Goal: Information Seeking & Learning: Learn about a topic

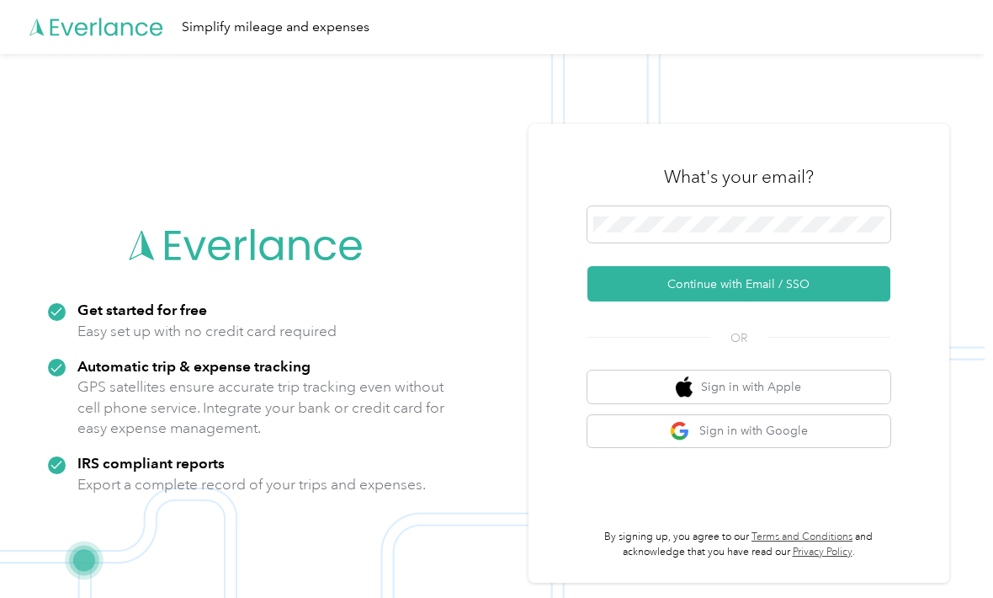
click at [56, 38] on icon at bounding box center [96, 27] width 135 height 97
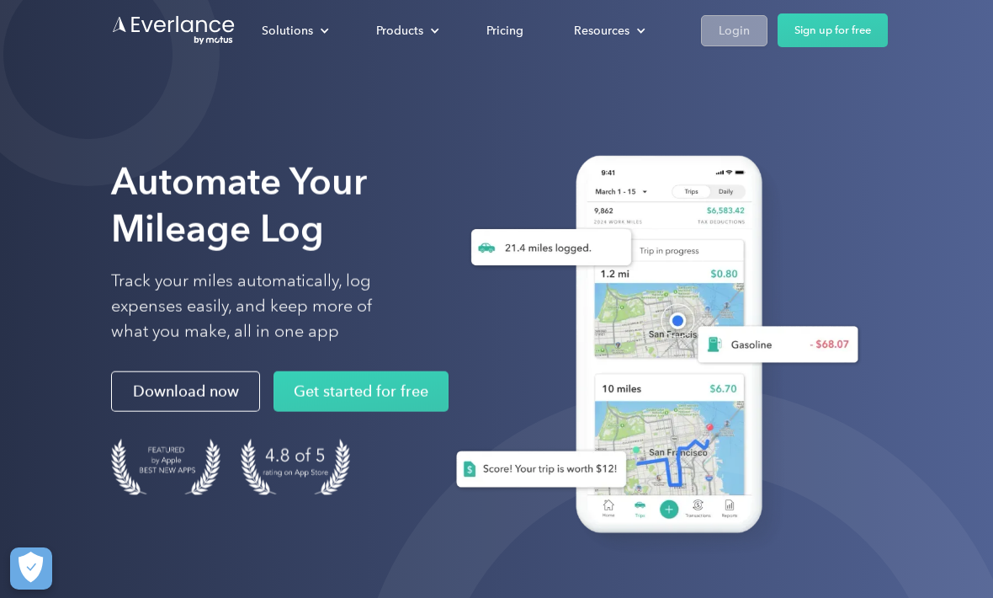
click at [729, 30] on div "Login" at bounding box center [734, 30] width 31 height 21
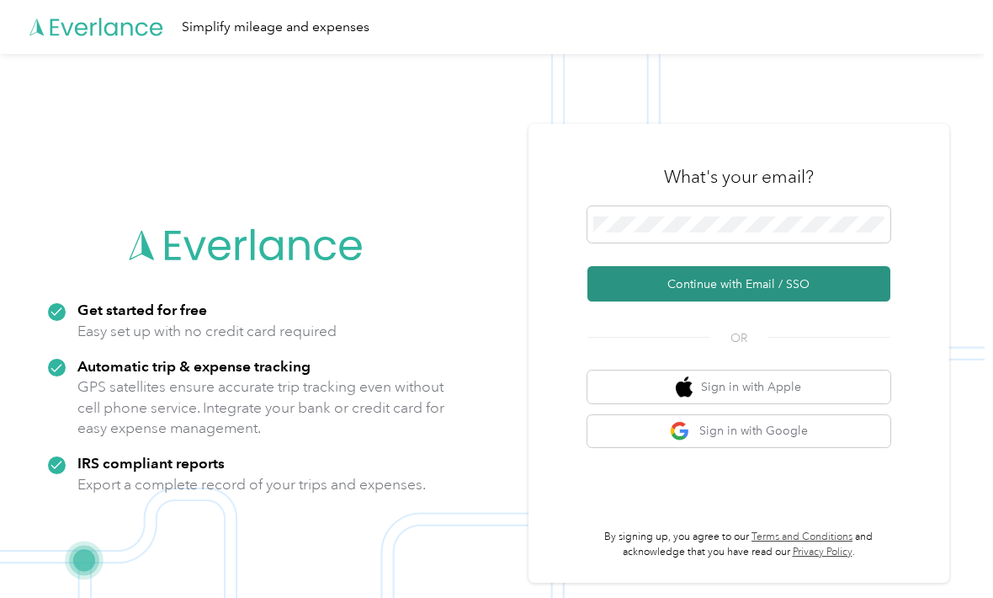
click at [810, 301] on button "Continue with Email / SSO" at bounding box center [738, 283] width 303 height 35
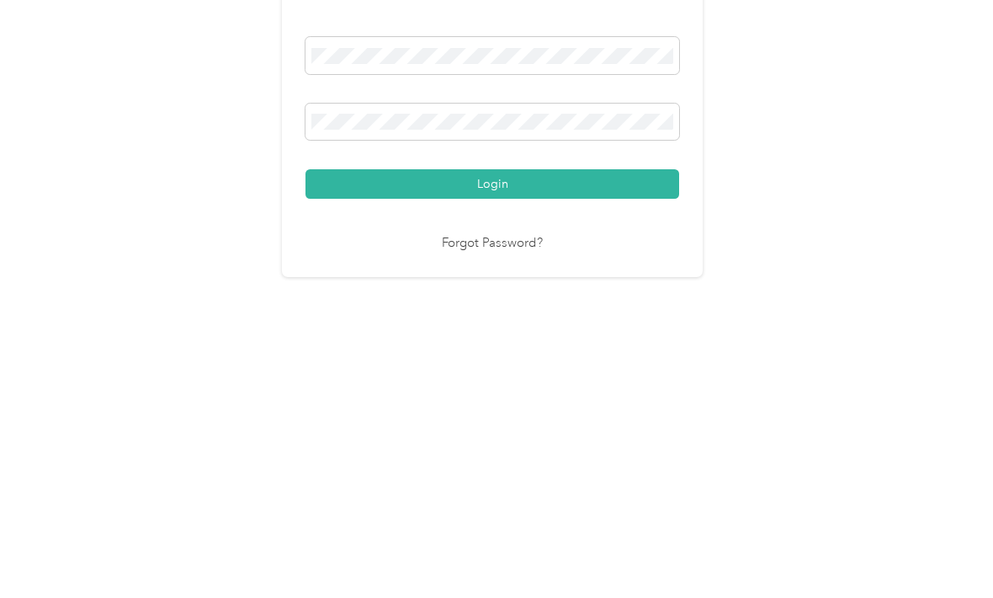
click at [497, 390] on button "Login" at bounding box center [493, 404] width 374 height 29
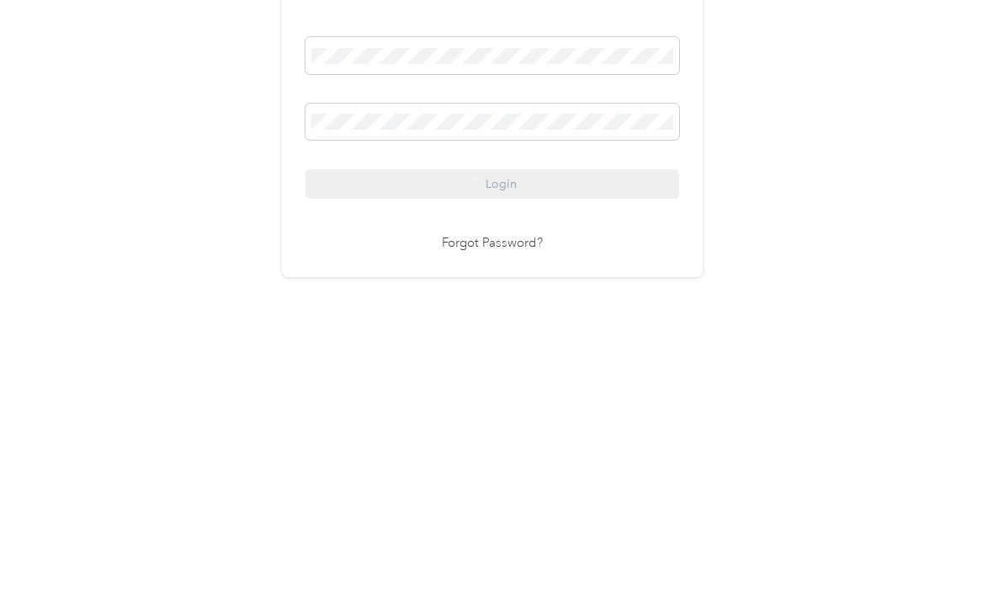
scroll to position [31, 0]
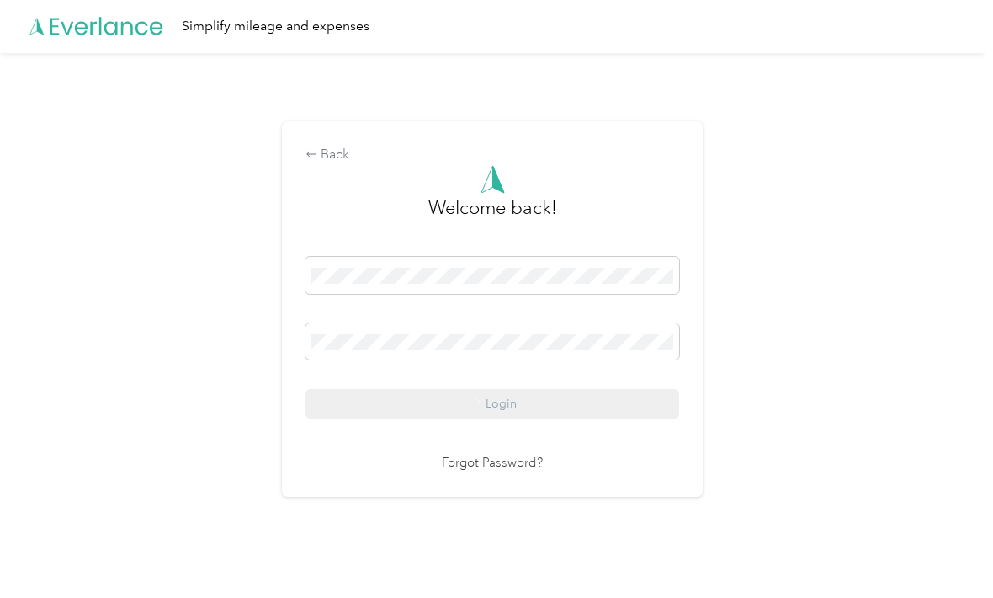
scroll to position [32, 0]
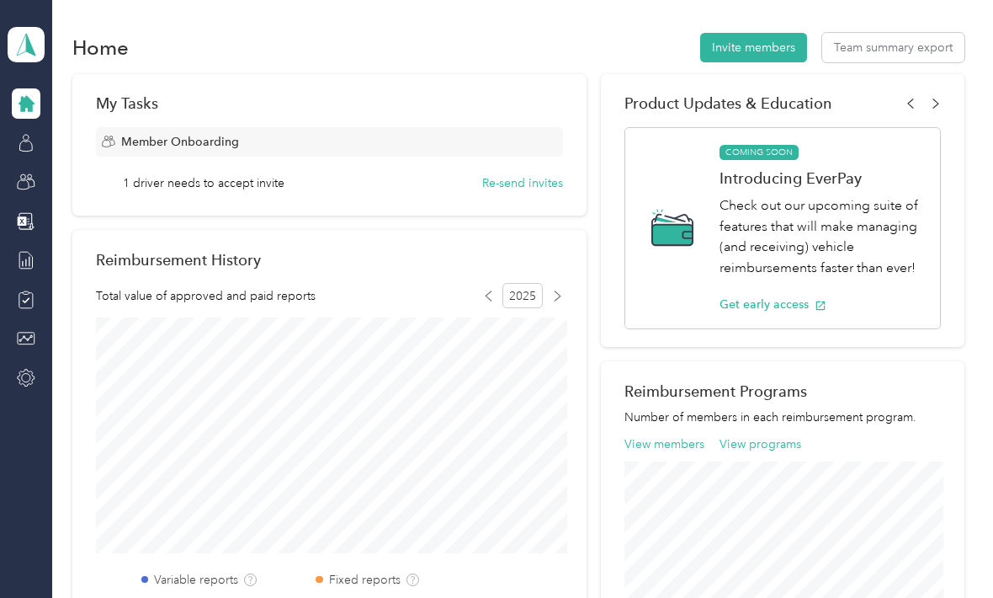
click at [28, 415] on aside "Team dashboard" at bounding box center [26, 299] width 52 height 598
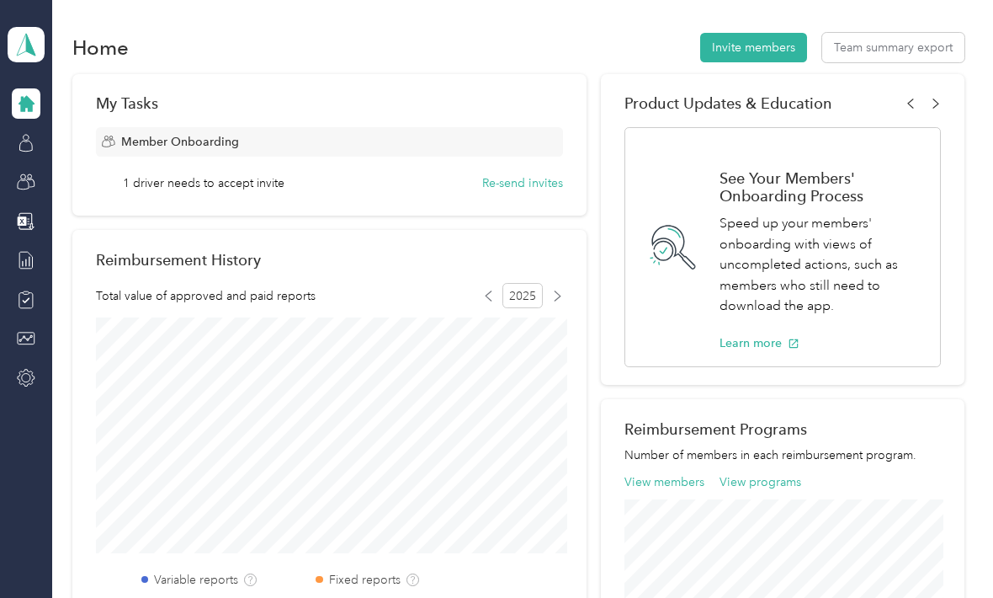
click at [17, 94] on icon at bounding box center [26, 103] width 19 height 19
click at [29, 96] on icon at bounding box center [27, 104] width 16 height 16
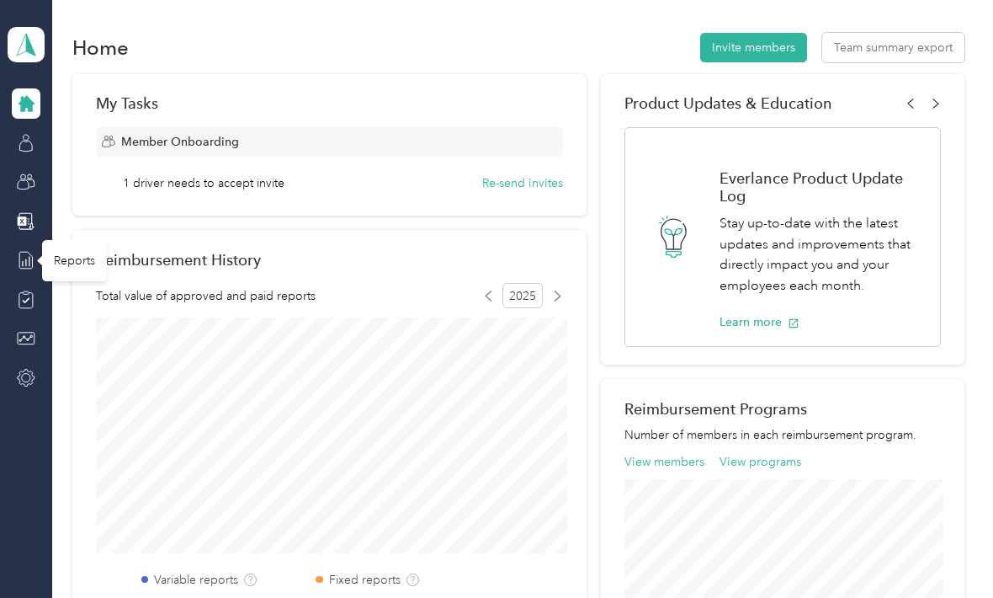
click at [65, 240] on div "Reports" at bounding box center [74, 260] width 65 height 41
click at [64, 240] on div "Reports" at bounding box center [74, 260] width 65 height 41
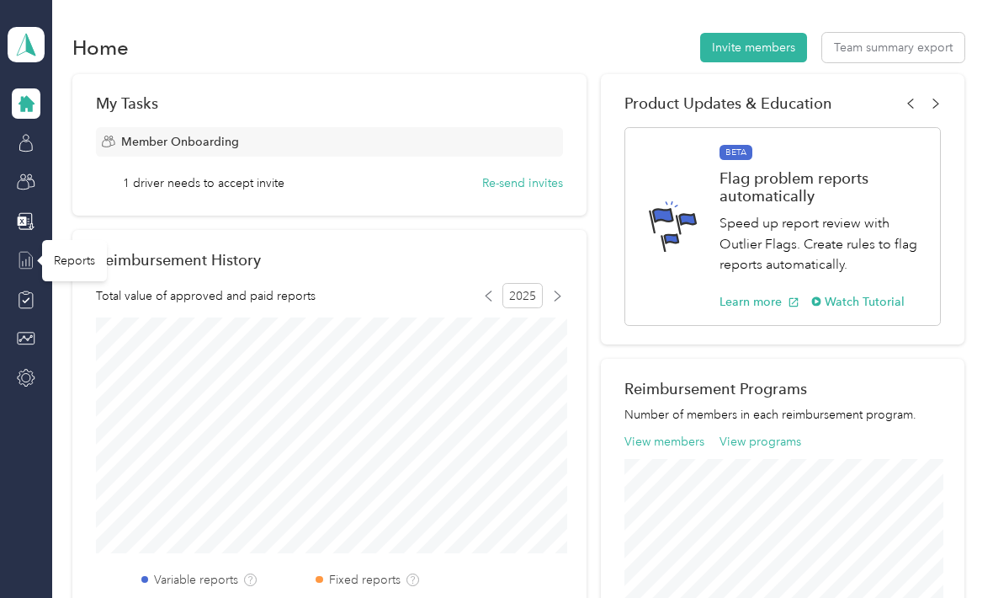
click at [20, 251] on icon at bounding box center [26, 260] width 19 height 19
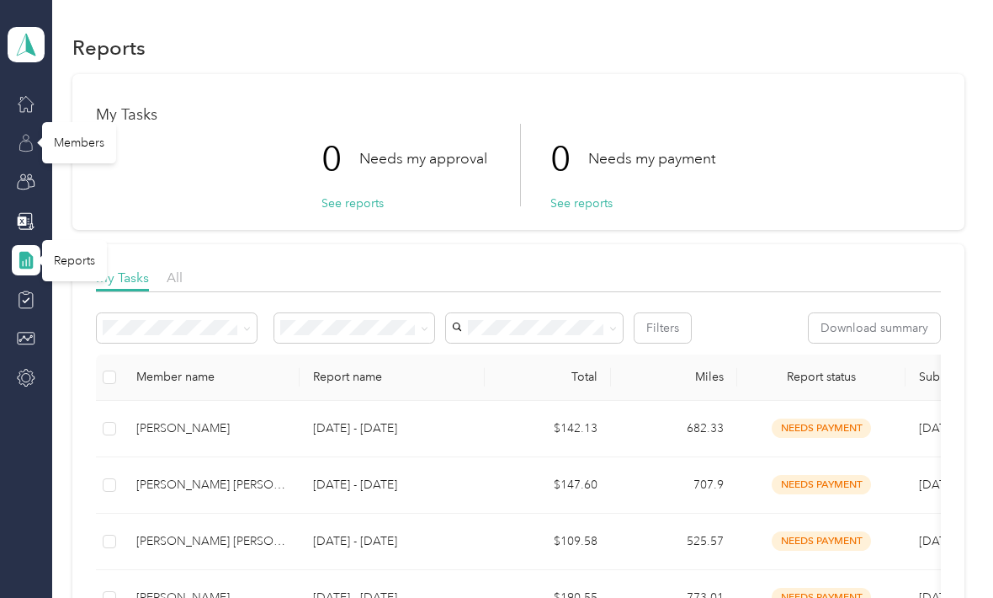
click at [34, 134] on icon at bounding box center [26, 143] width 19 height 19
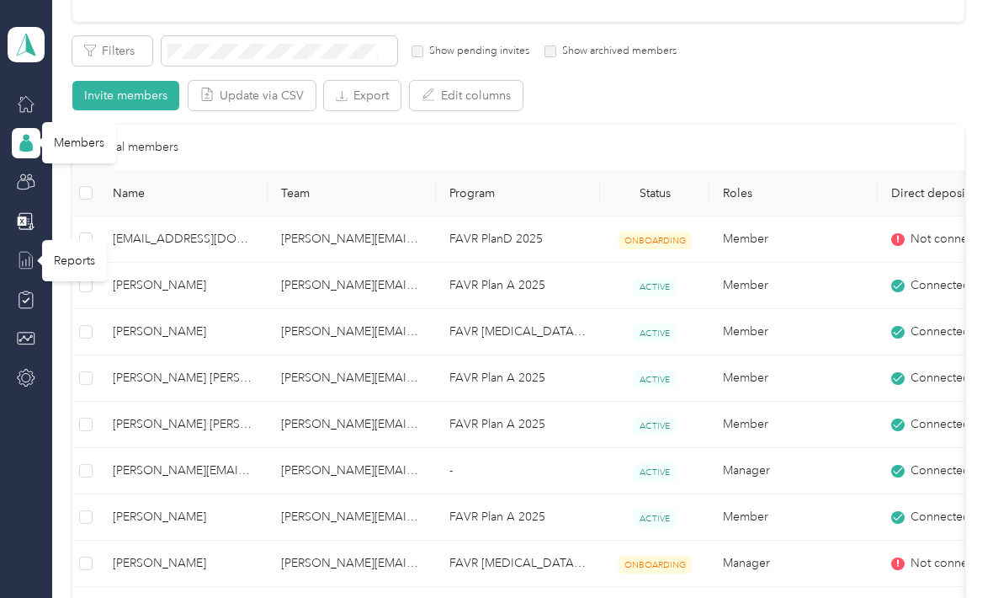
scroll to position [279, 0]
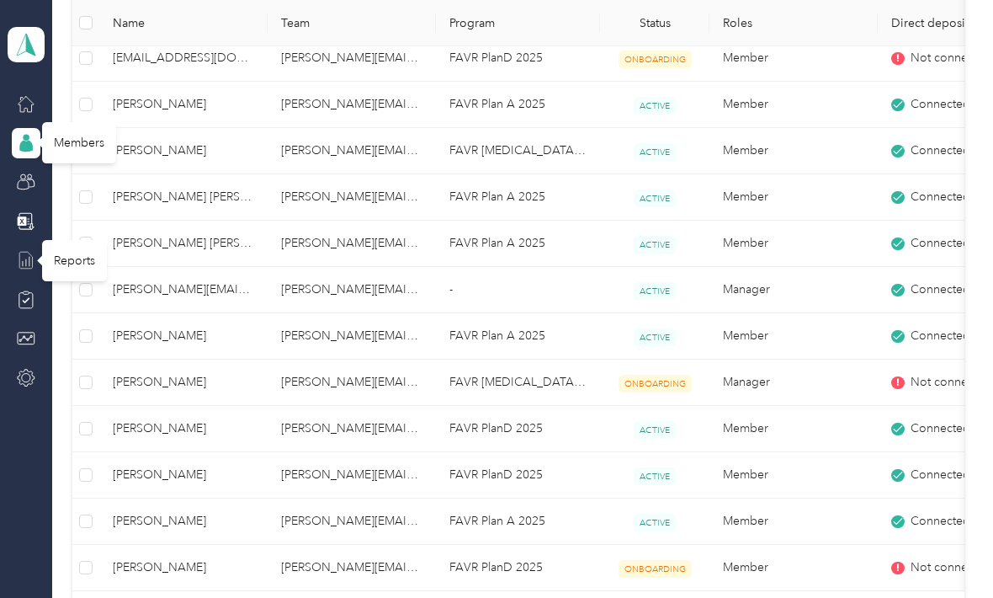
click at [837, 452] on td "Member" at bounding box center [793, 475] width 168 height 46
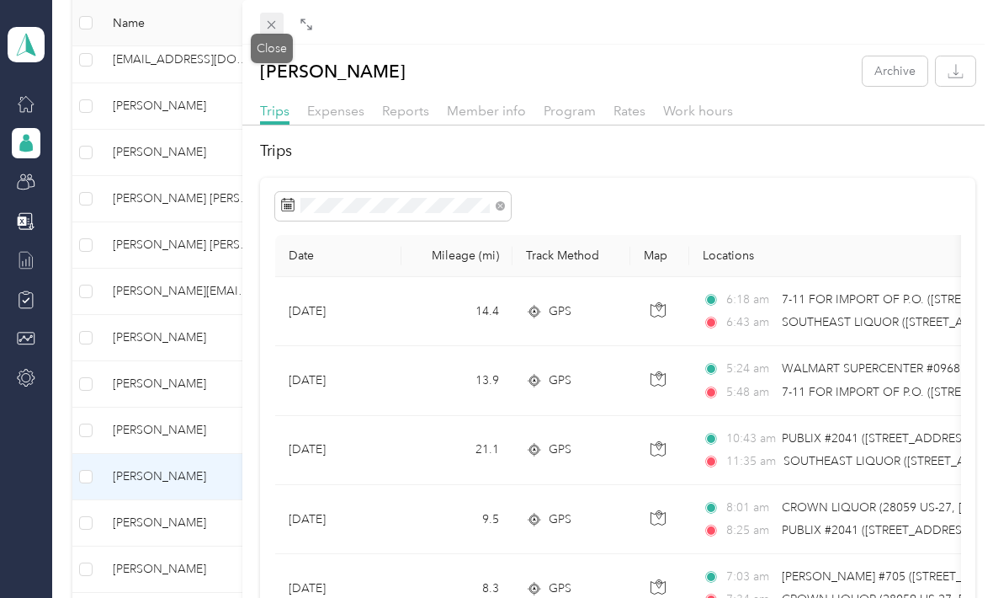
click at [279, 29] on span at bounding box center [272, 25] width 24 height 24
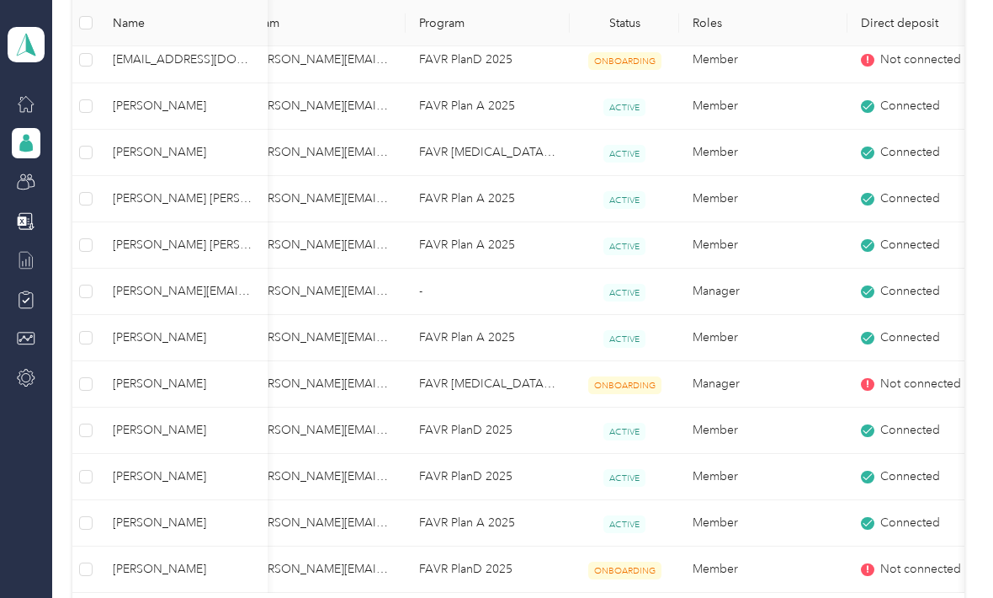
scroll to position [0, 35]
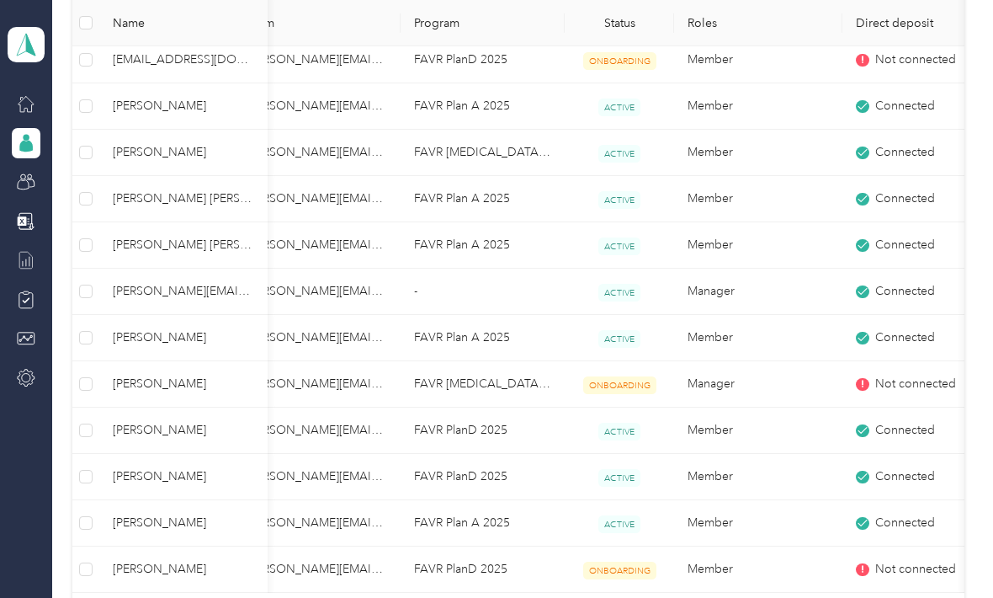
click at [121, 473] on span "[PERSON_NAME]" at bounding box center [183, 476] width 141 height 19
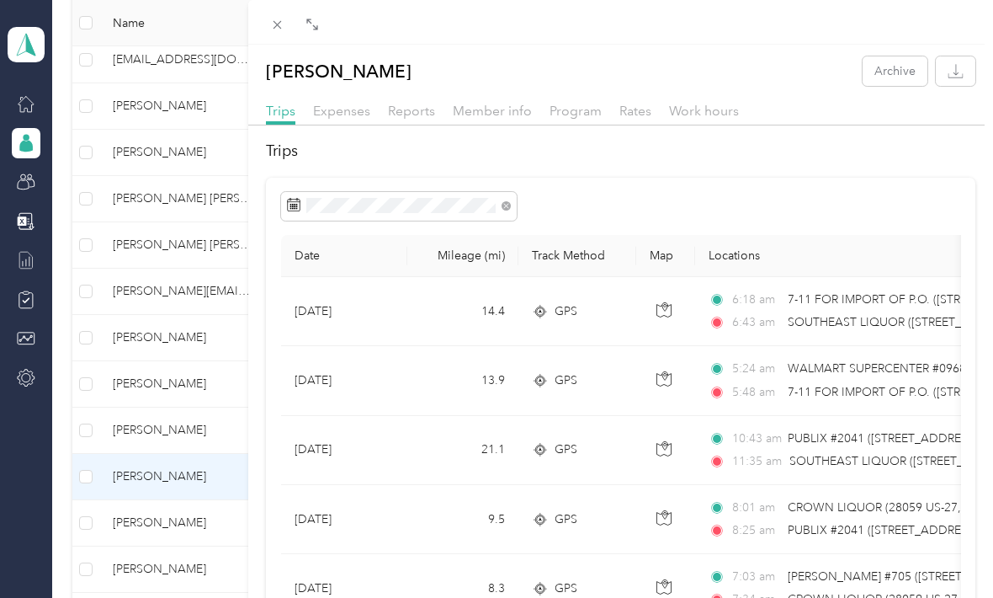
click at [142, 380] on div "Kevin M. Webster Archive Trips Expenses Reports Member info Program Rates Work …" at bounding box center [496, 299] width 993 height 598
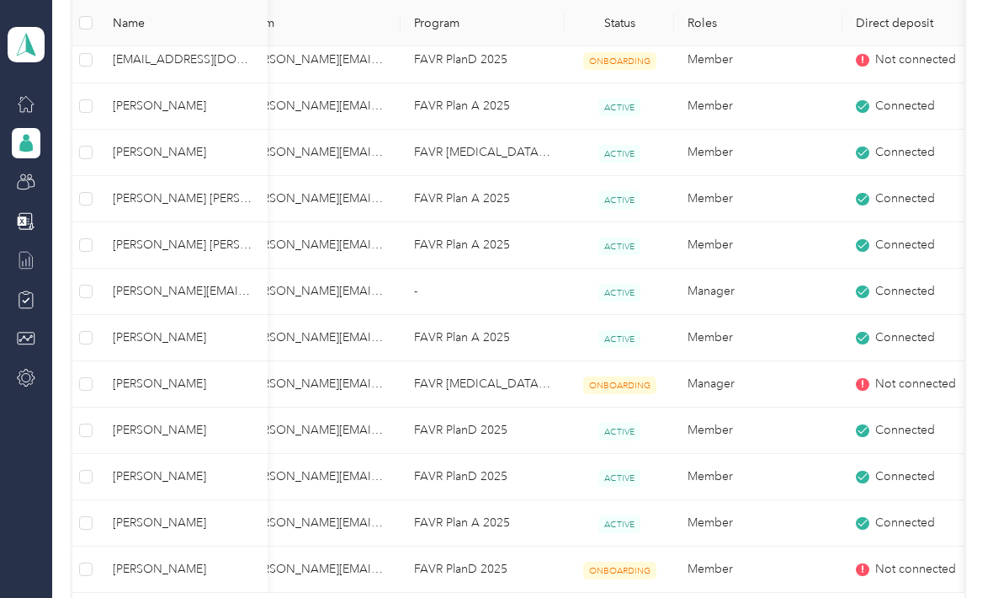
click at [911, 375] on span "Not connected" at bounding box center [915, 384] width 81 height 19
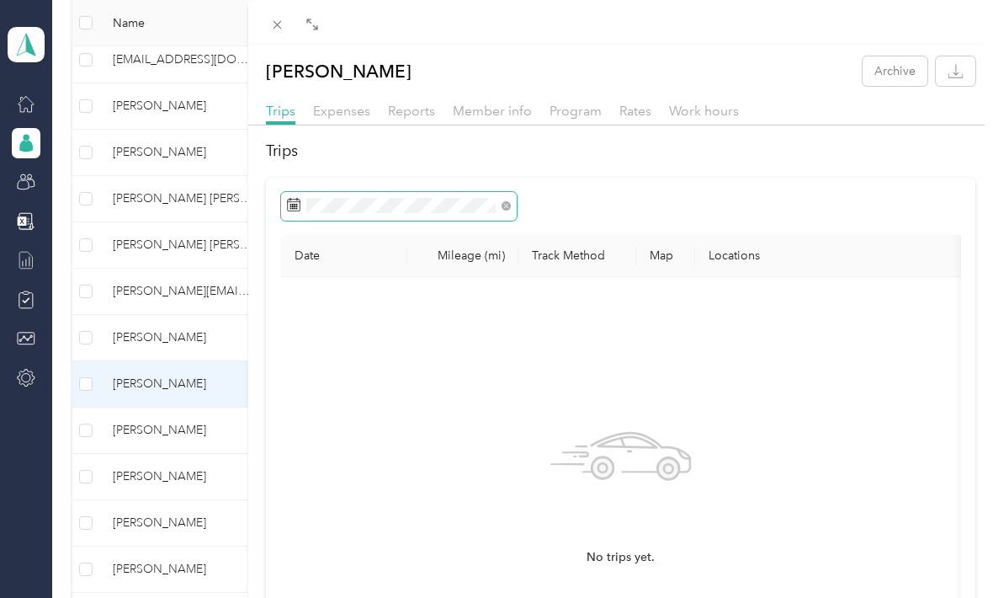
click at [290, 209] on rect at bounding box center [291, 209] width 2 height 2
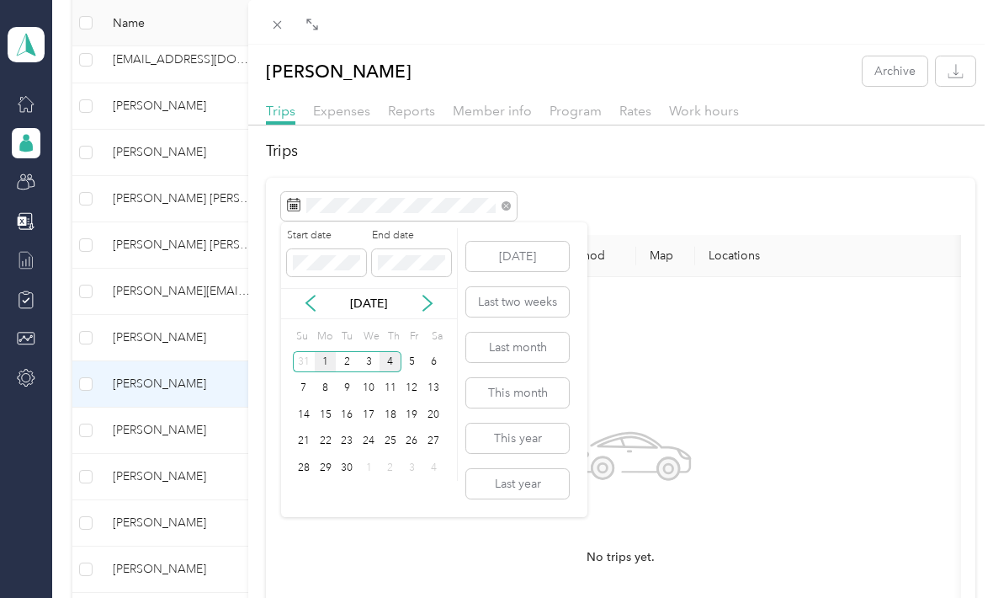
click at [324, 361] on div "1" at bounding box center [326, 361] width 22 height 21
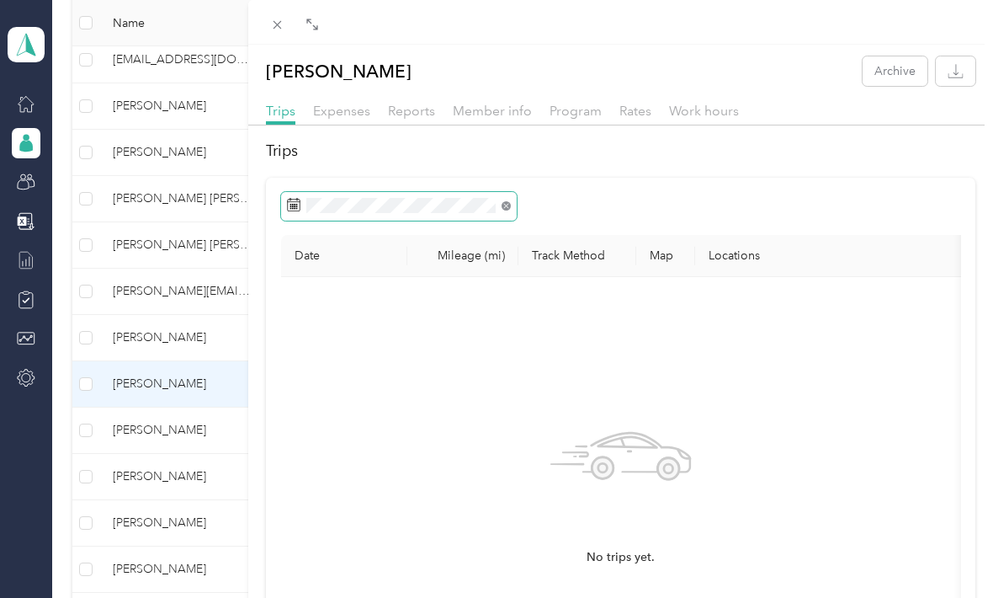
click at [508, 201] on icon at bounding box center [506, 205] width 9 height 9
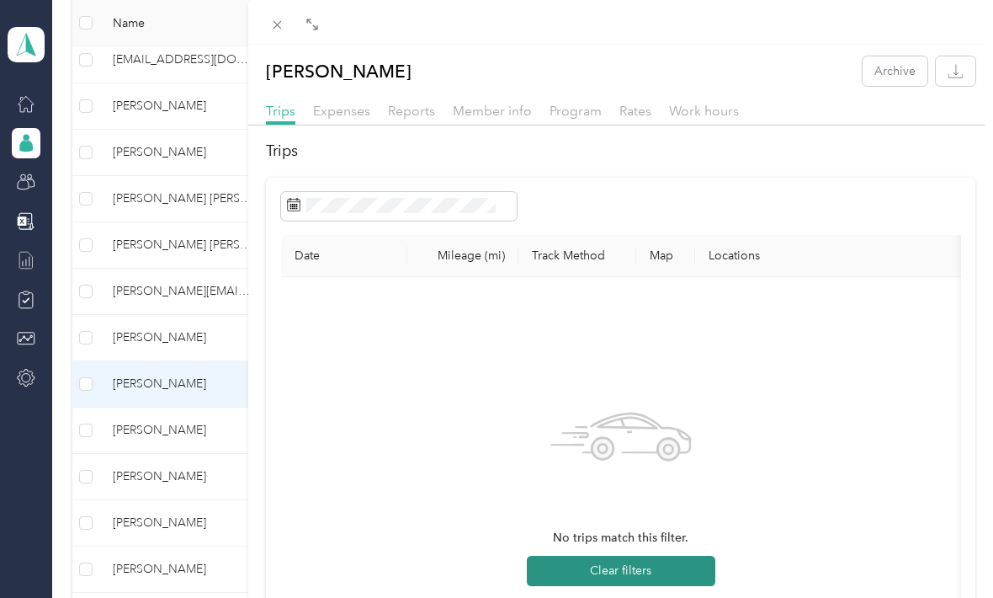
click at [668, 572] on button "Clear filters" at bounding box center [621, 570] width 189 height 30
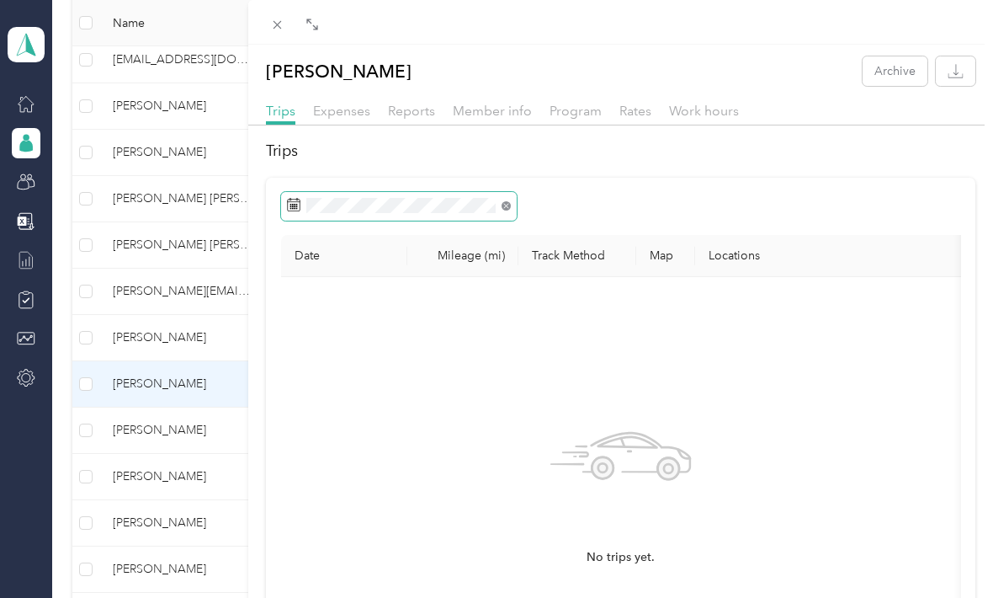
click at [503, 210] on icon at bounding box center [506, 205] width 9 height 9
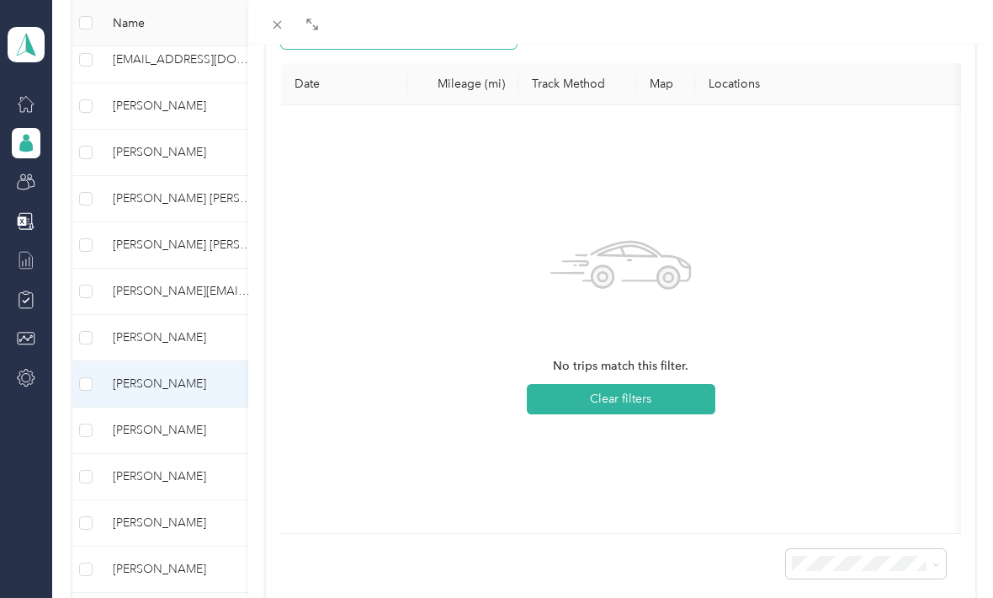
scroll to position [171, 0]
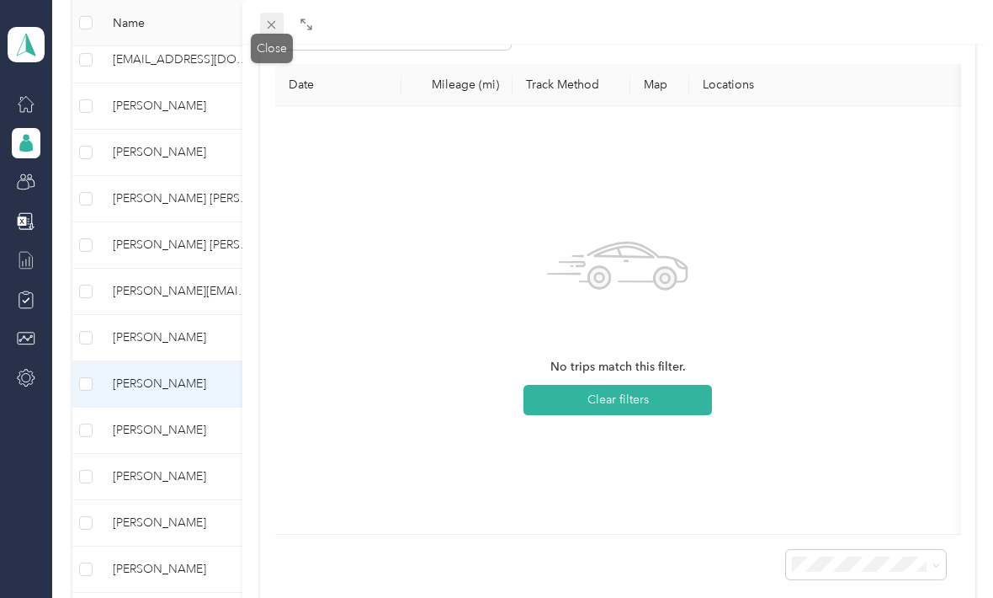
click at [277, 23] on icon at bounding box center [271, 25] width 14 height 14
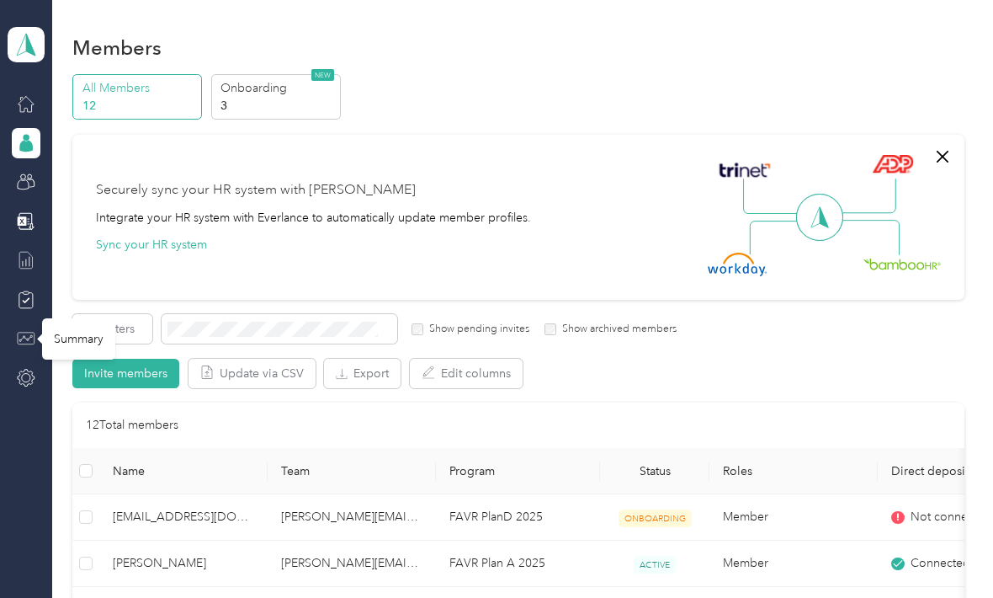
click at [27, 335] on icon at bounding box center [26, 338] width 19 height 19
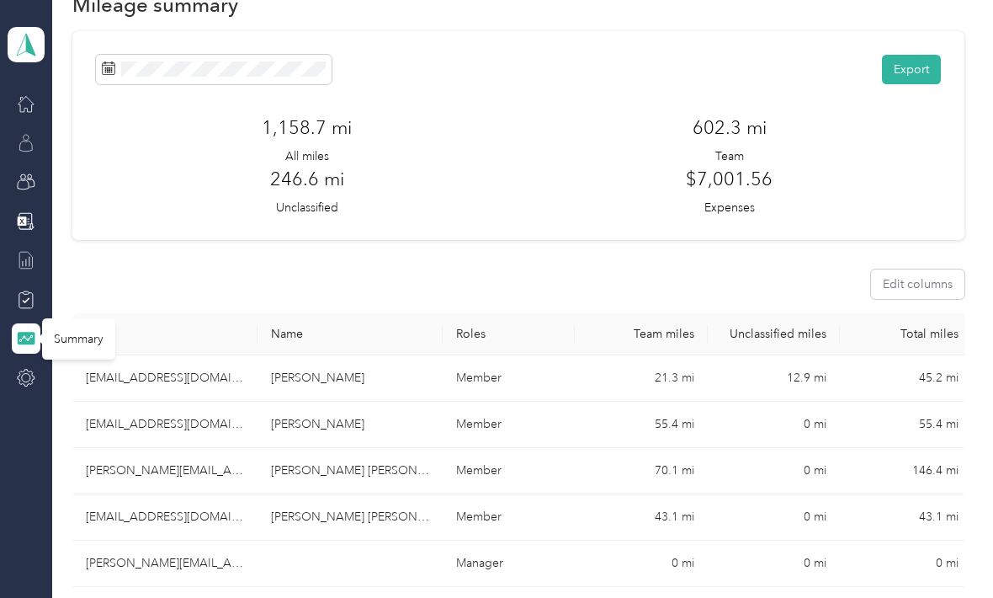
scroll to position [35, 0]
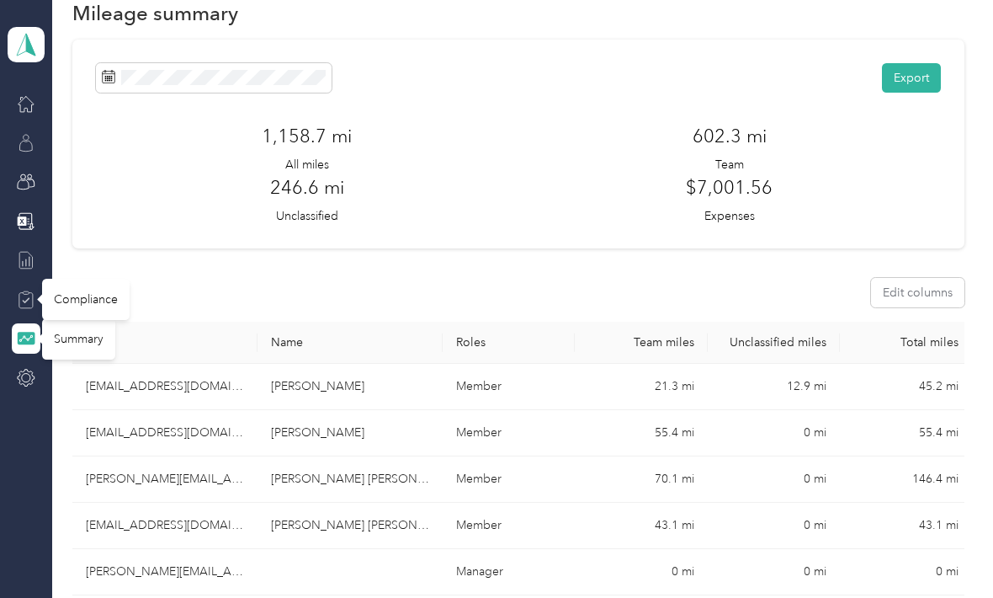
click at [19, 300] on icon at bounding box center [25, 299] width 13 height 15
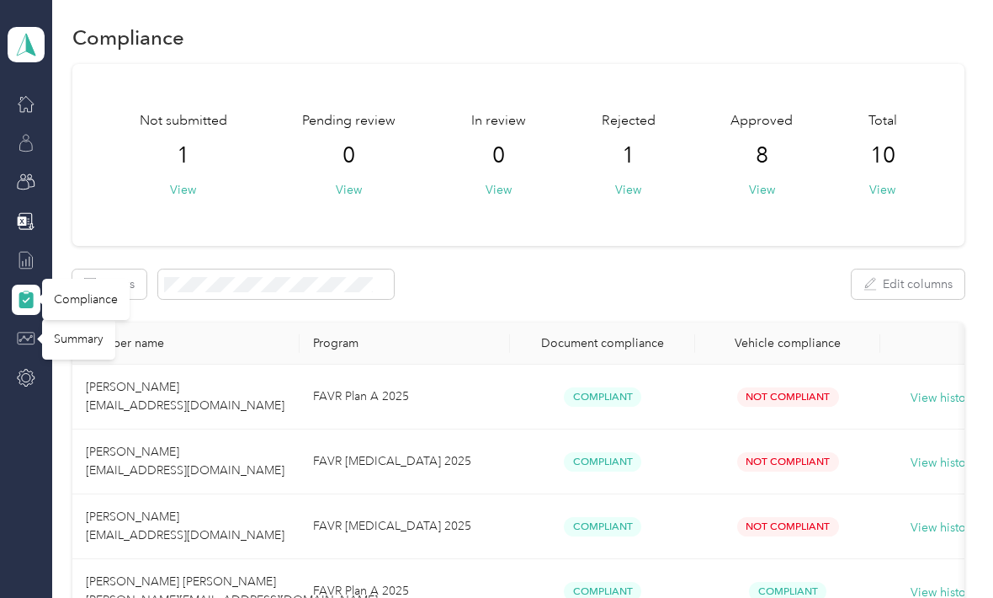
scroll to position [9, 0]
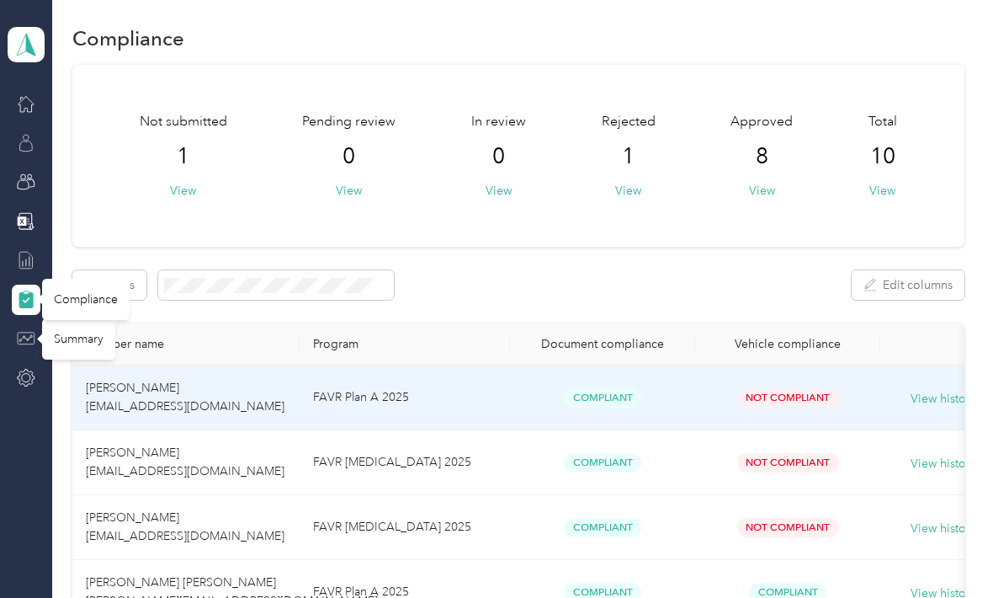
click at [808, 466] on span "Not Compliant" at bounding box center [788, 462] width 102 height 19
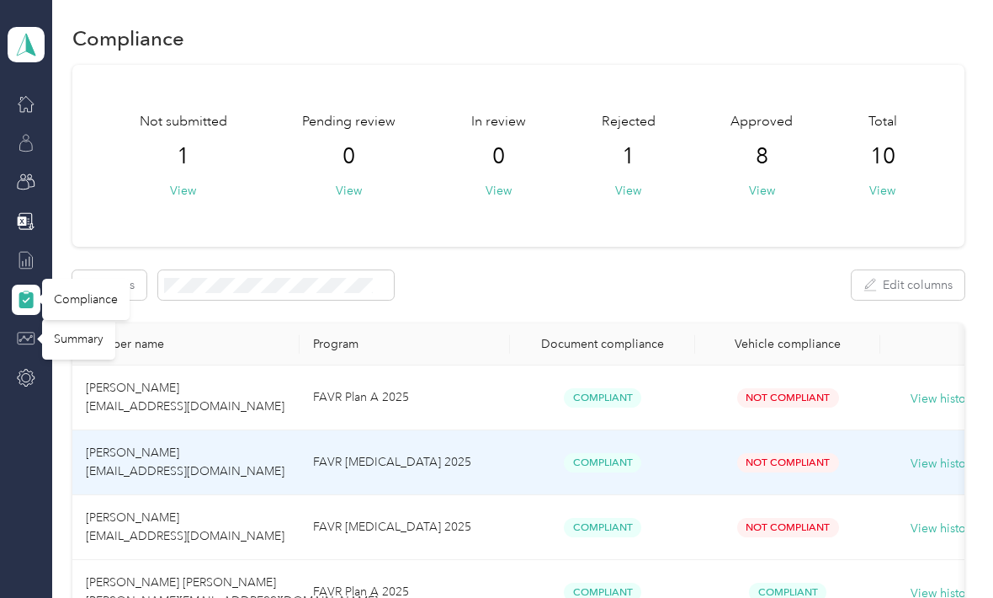
click at [810, 461] on span "Not Compliant" at bounding box center [788, 462] width 102 height 19
click at [800, 467] on span "Not Compliant" at bounding box center [788, 462] width 102 height 19
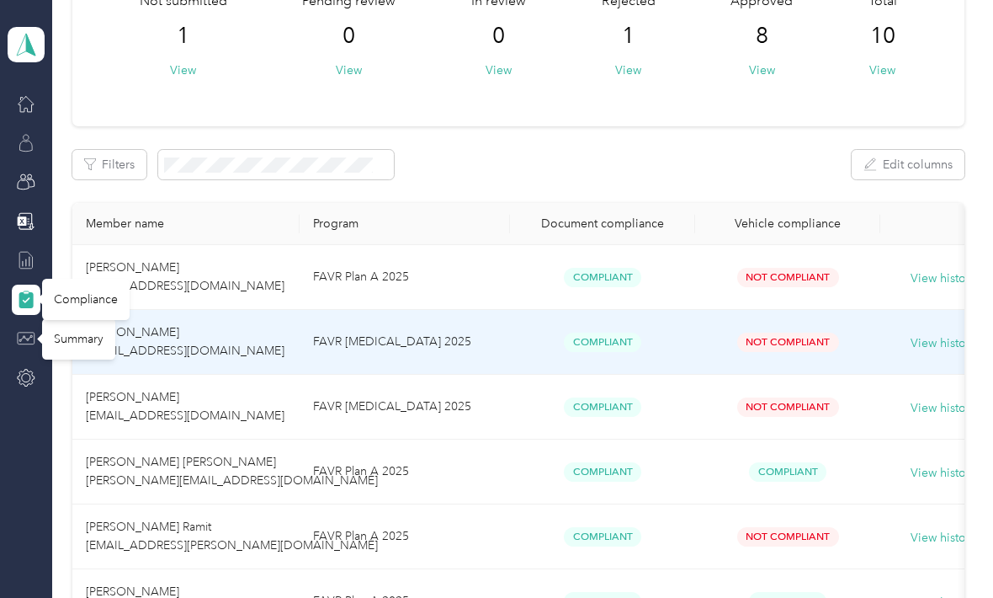
scroll to position [158, 0]
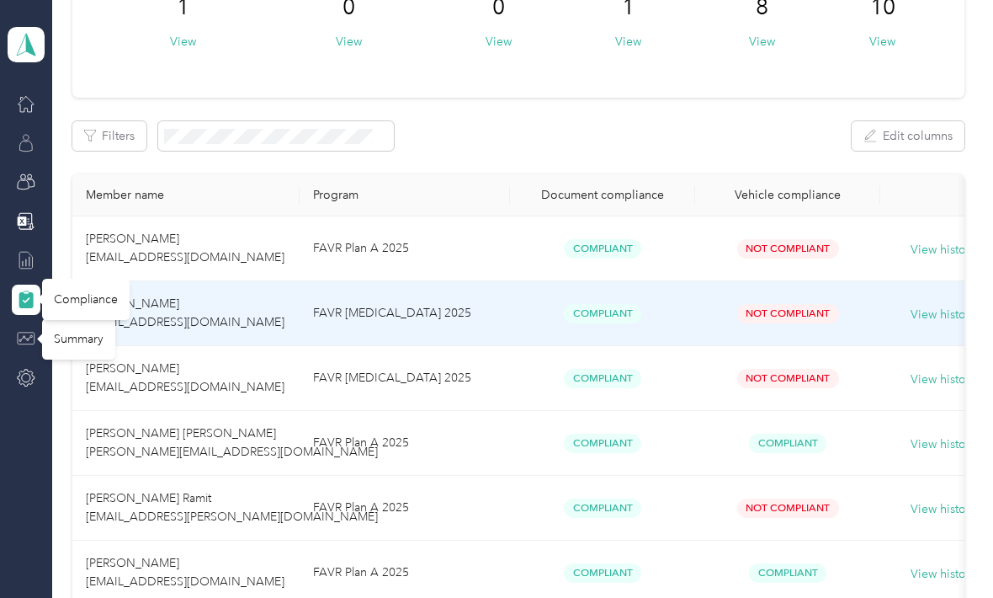
click at [879, 465] on td "Compliant" at bounding box center [787, 443] width 185 height 65
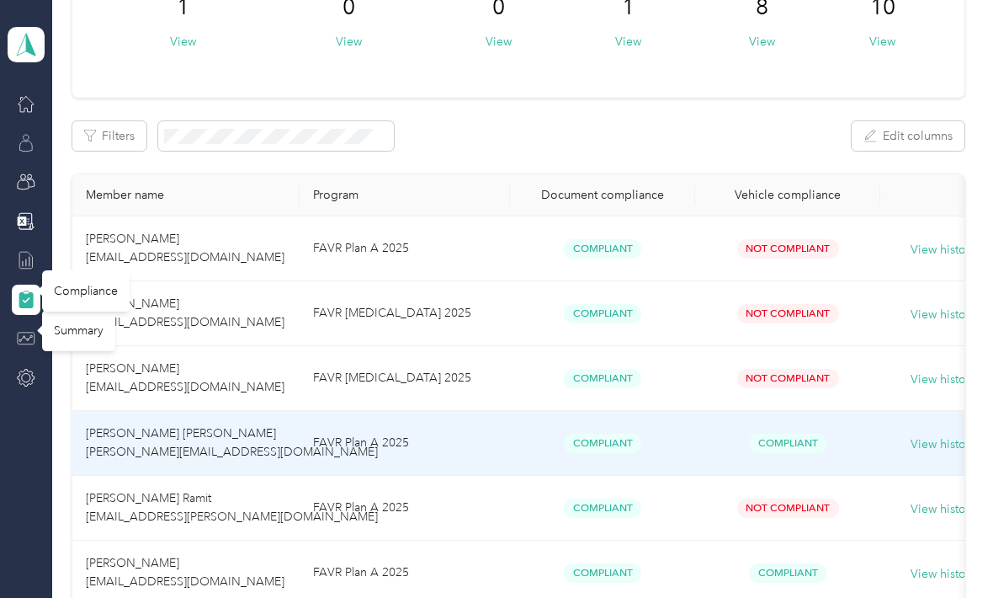
click at [808, 444] on span "Compliant" at bounding box center [787, 442] width 77 height 19
click at [792, 446] on span "Compliant" at bounding box center [787, 442] width 77 height 19
click at [800, 451] on span "Compliant" at bounding box center [787, 442] width 77 height 19
click at [787, 433] on span "Compliant" at bounding box center [787, 442] width 77 height 19
click at [789, 442] on span "Compliant" at bounding box center [787, 442] width 77 height 19
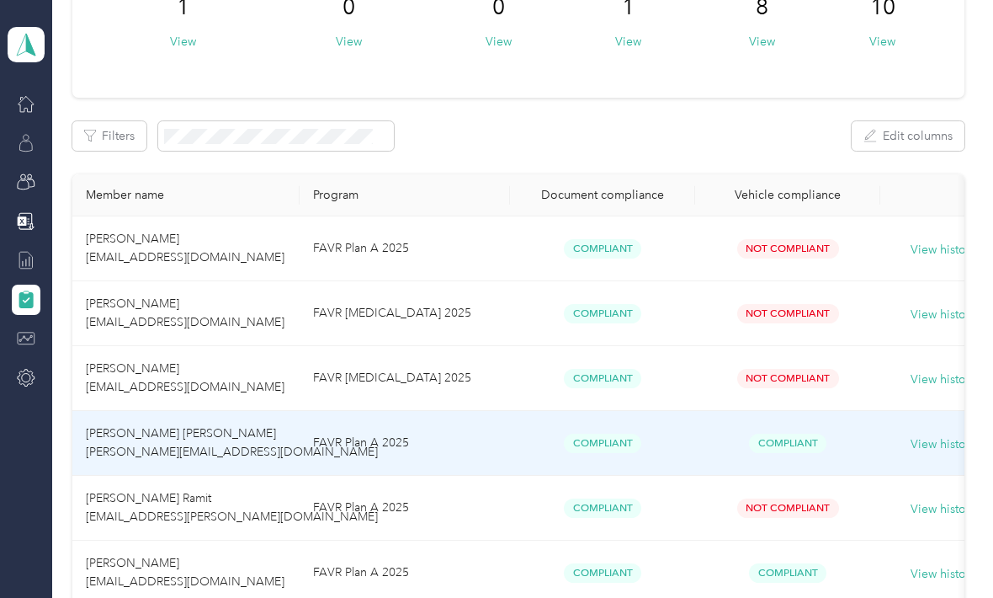
click at [800, 428] on td "Compliant" at bounding box center [787, 443] width 185 height 65
click at [858, 334] on td "Not Compliant" at bounding box center [787, 312] width 185 height 65
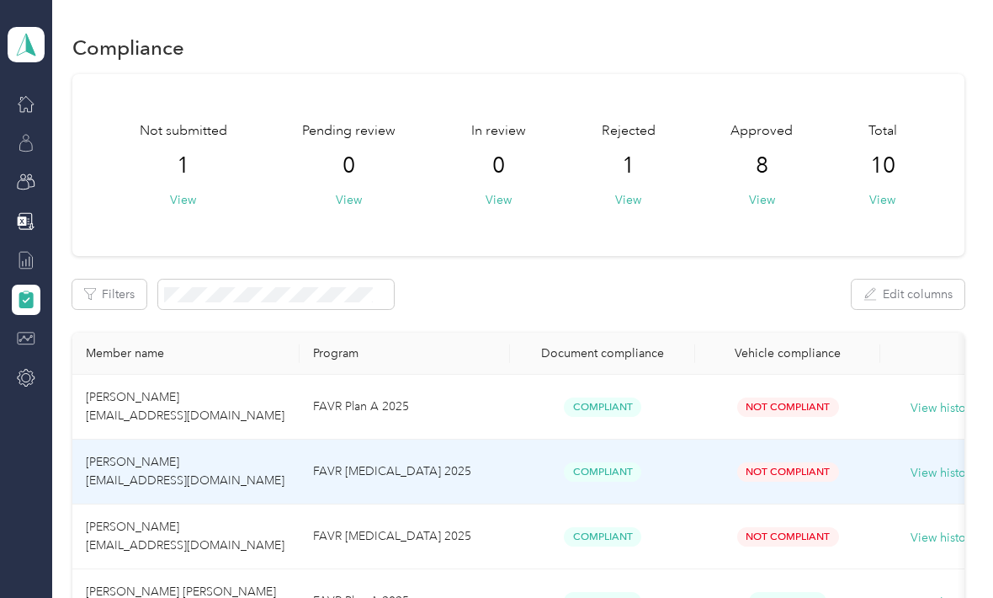
scroll to position [0, 0]
click at [177, 204] on button "View" at bounding box center [183, 200] width 26 height 18
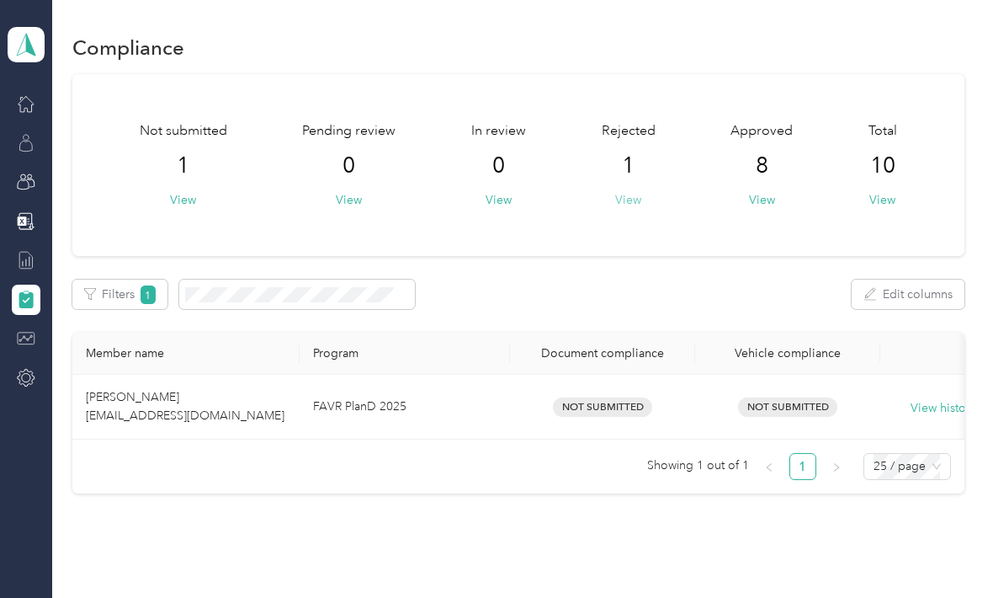
click at [631, 203] on button "View" at bounding box center [628, 200] width 26 height 18
click at [766, 194] on button "View" at bounding box center [762, 200] width 26 height 18
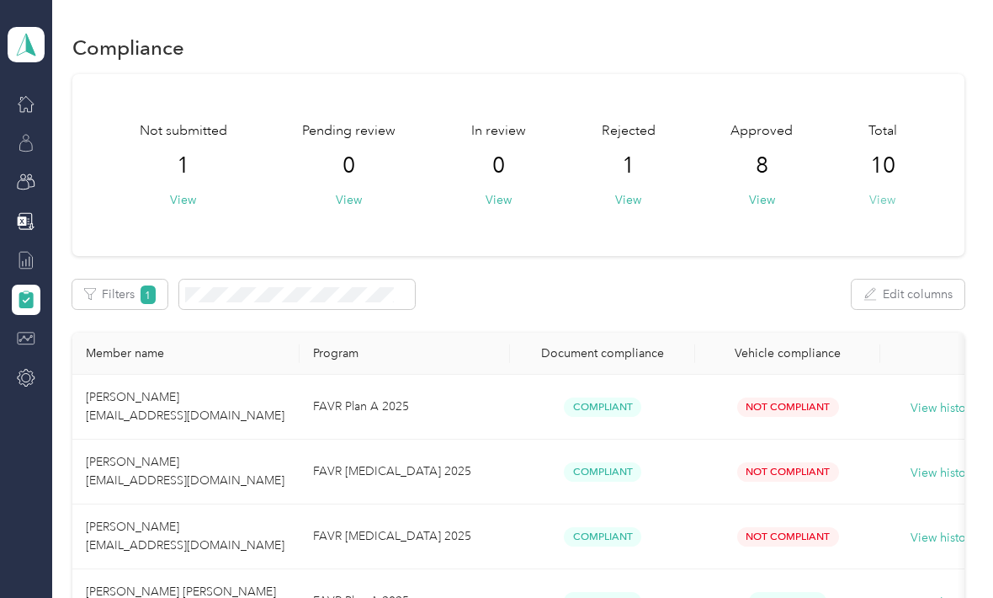
click at [894, 192] on button "View" at bounding box center [882, 200] width 26 height 18
click at [233, 14] on div "Compliance Not submitted 1 View Pending review 0 View In review 0 View Rejected…" at bounding box center [518, 584] width 933 height 1168
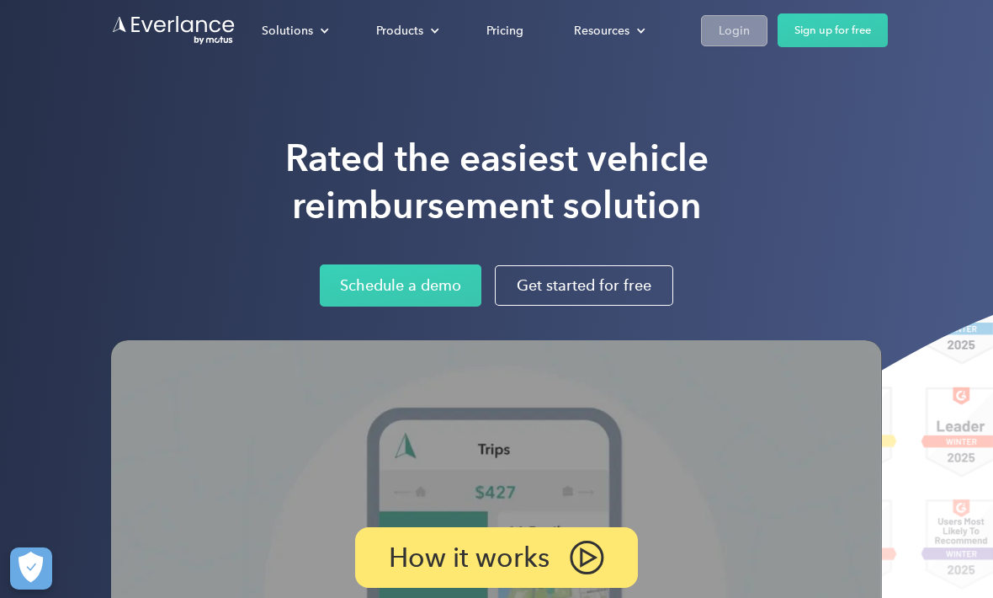
click at [741, 32] on div "Login" at bounding box center [734, 30] width 31 height 21
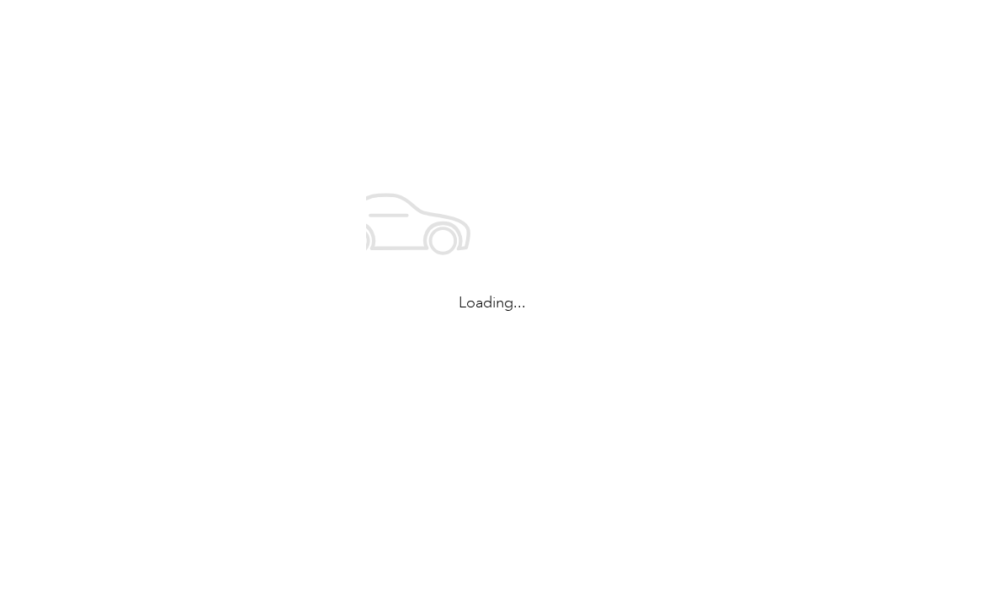
click at [732, 34] on div "Loading..." at bounding box center [492, 239] width 985 height 478
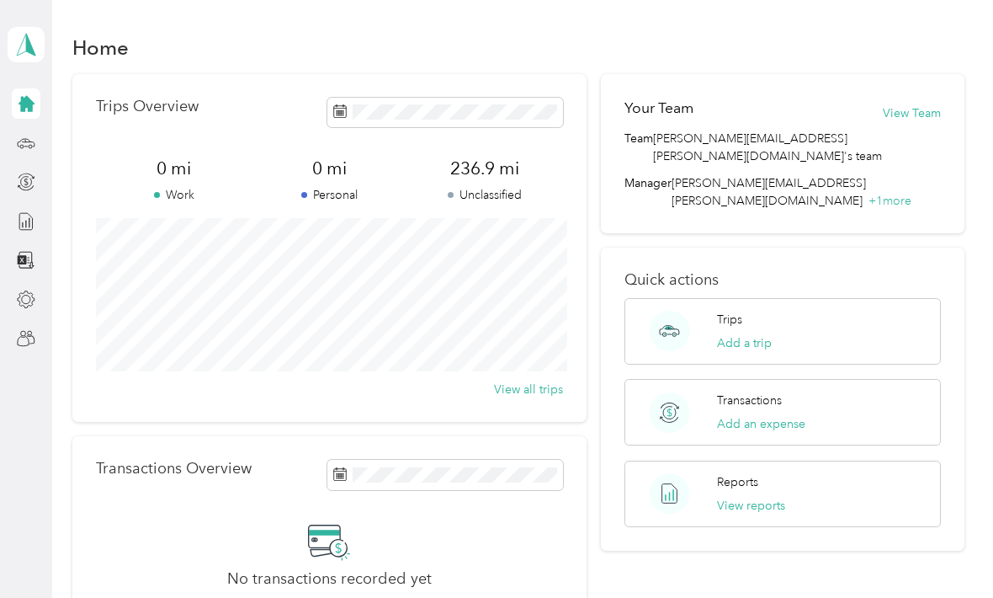
click at [22, 109] on icon at bounding box center [27, 104] width 16 height 16
click at [32, 105] on icon at bounding box center [27, 104] width 16 height 16
click at [89, 337] on div "Team Dashboard" at bounding box center [99, 338] width 115 height 41
click at [102, 349] on div "Team Dashboard" at bounding box center [99, 338] width 115 height 41
click at [89, 340] on div "Team Dashboard" at bounding box center [99, 338] width 115 height 41
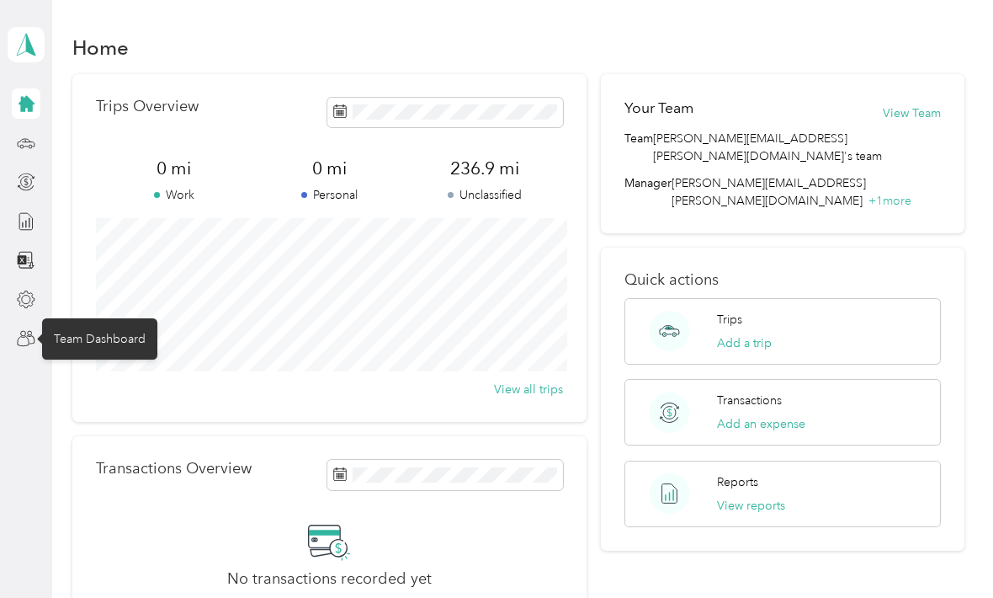
click at [94, 327] on div "Team Dashboard" at bounding box center [99, 338] width 115 height 41
click at [21, 340] on icon at bounding box center [26, 338] width 19 height 19
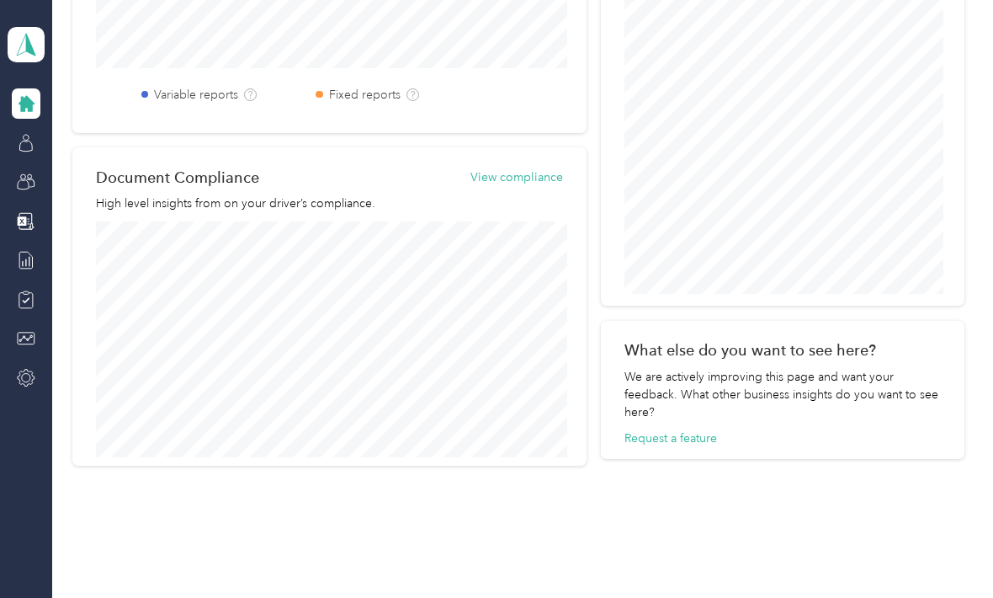
scroll to position [471, 0]
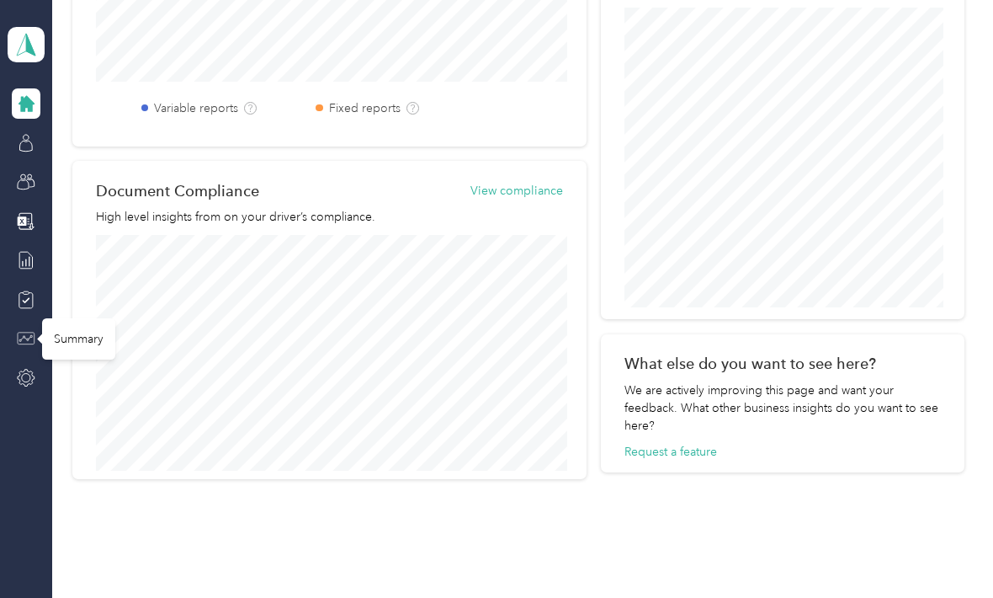
click at [20, 335] on icon at bounding box center [26, 338] width 19 height 19
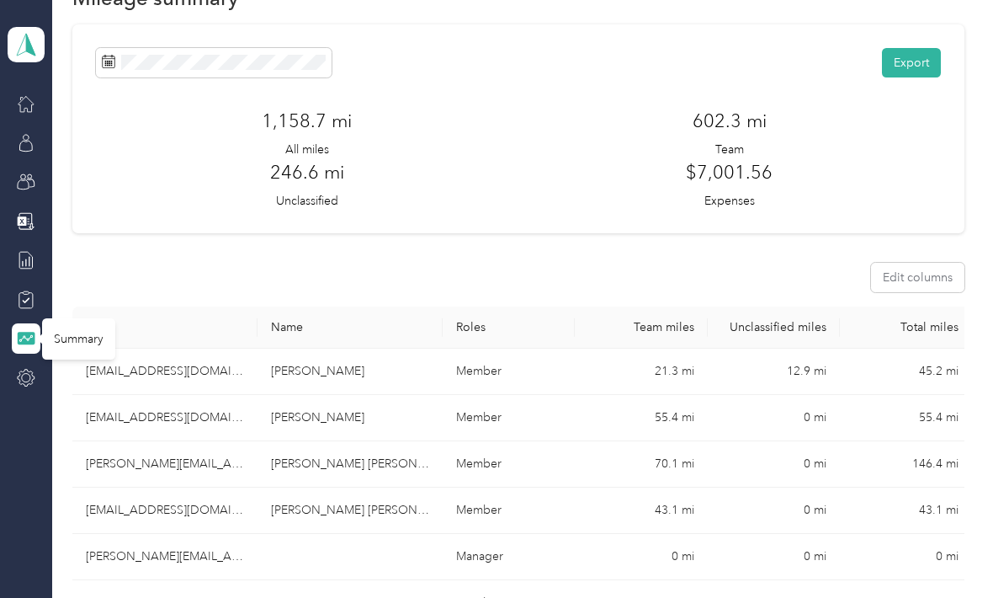
scroll to position [56, 0]
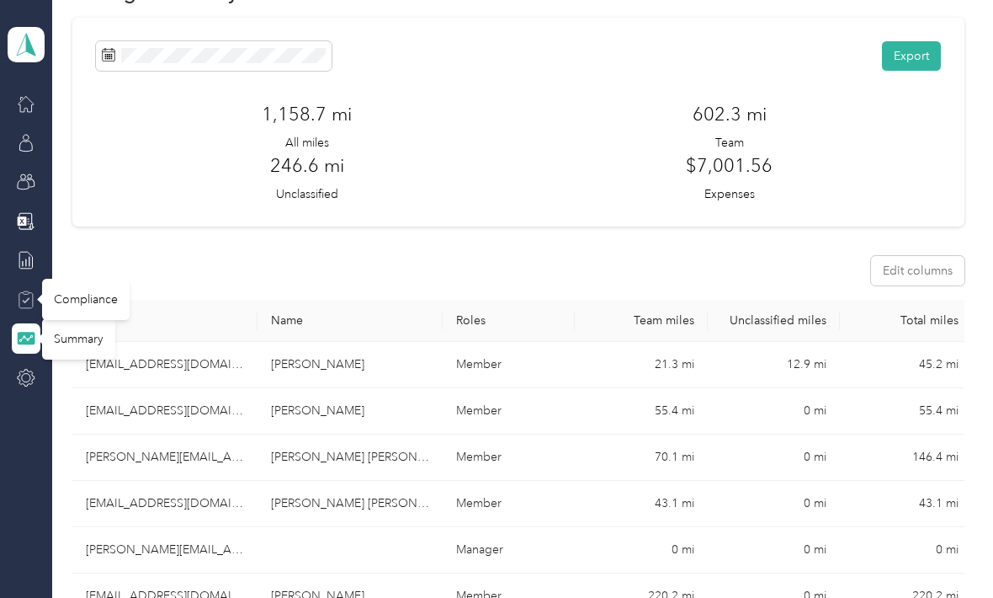
click at [18, 307] on icon at bounding box center [26, 299] width 19 height 19
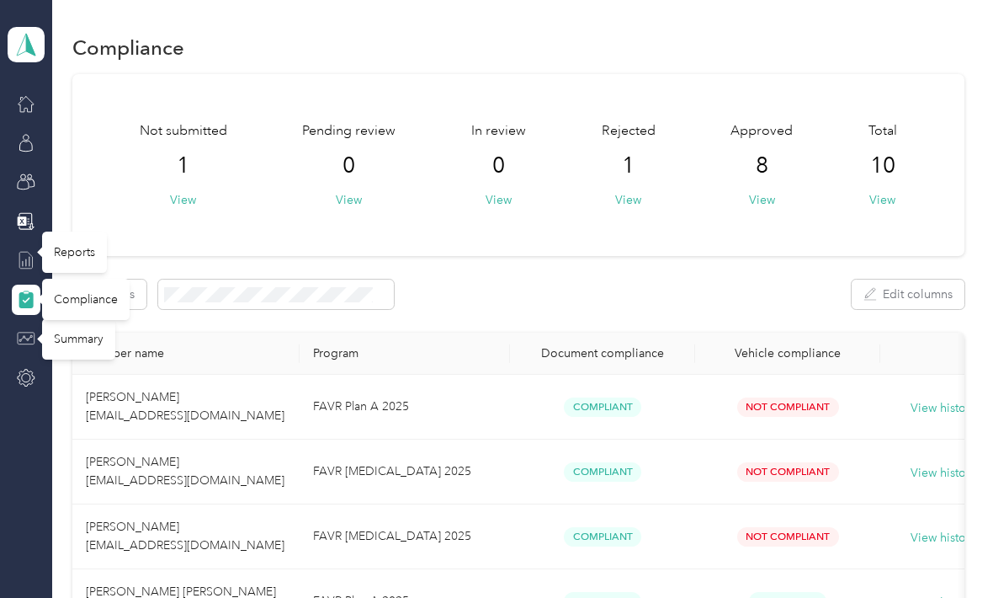
click at [25, 256] on icon at bounding box center [26, 260] width 19 height 19
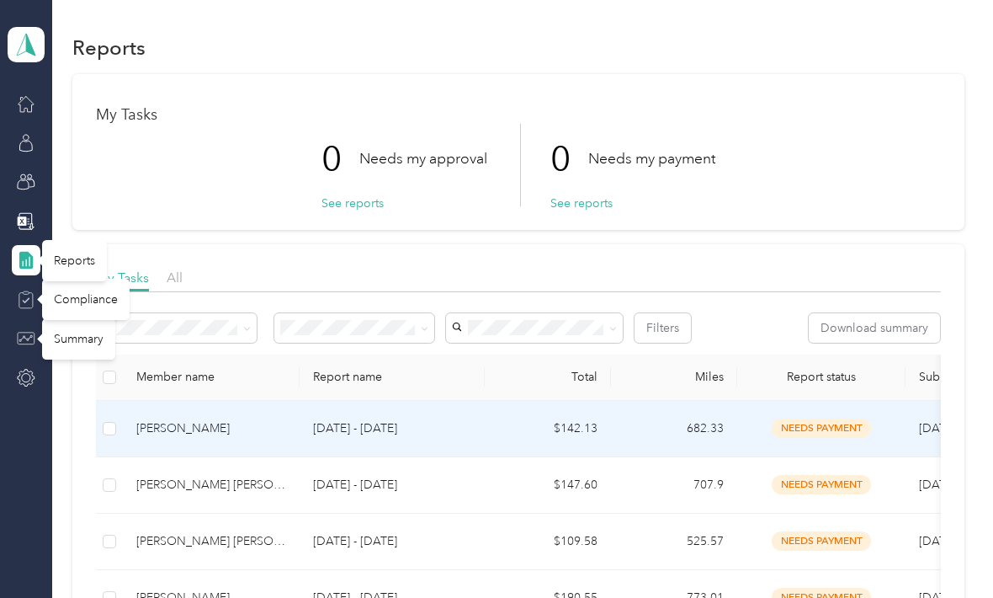
click at [185, 428] on div "[PERSON_NAME]" at bounding box center [211, 428] width 150 height 19
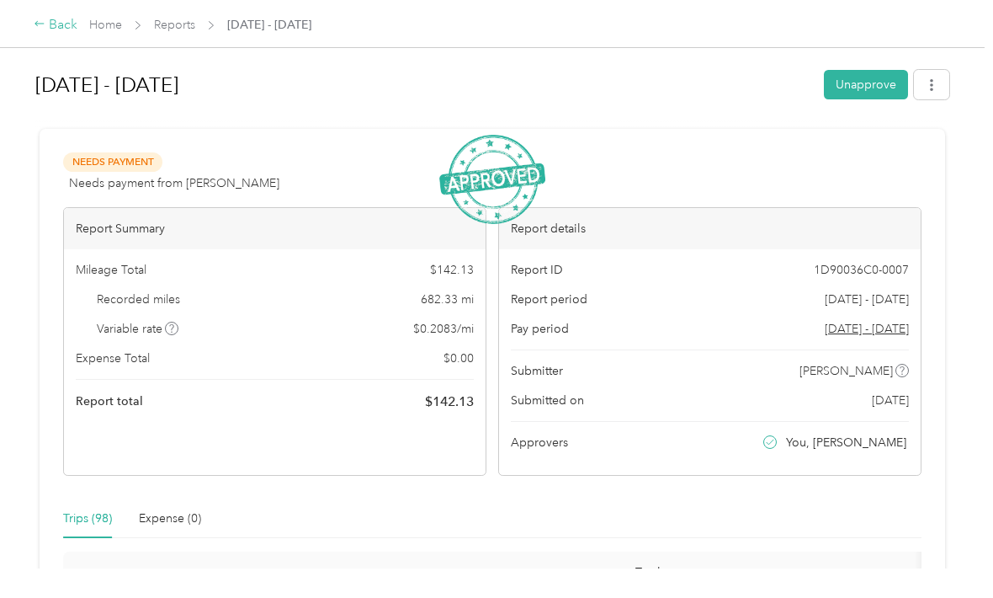
click at [66, 31] on div "Back" at bounding box center [56, 25] width 44 height 20
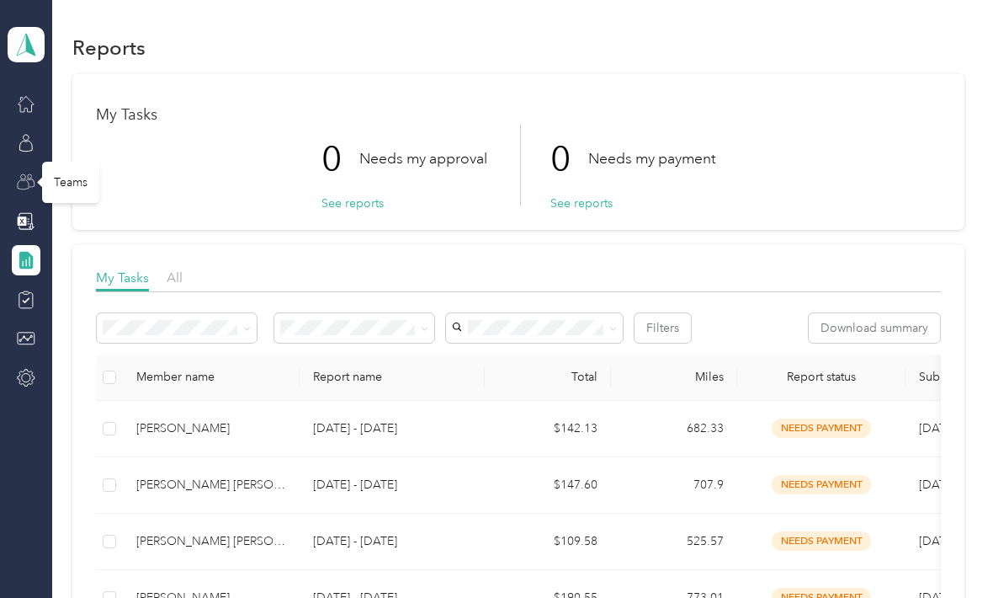
click at [22, 184] on icon at bounding box center [26, 182] width 19 height 19
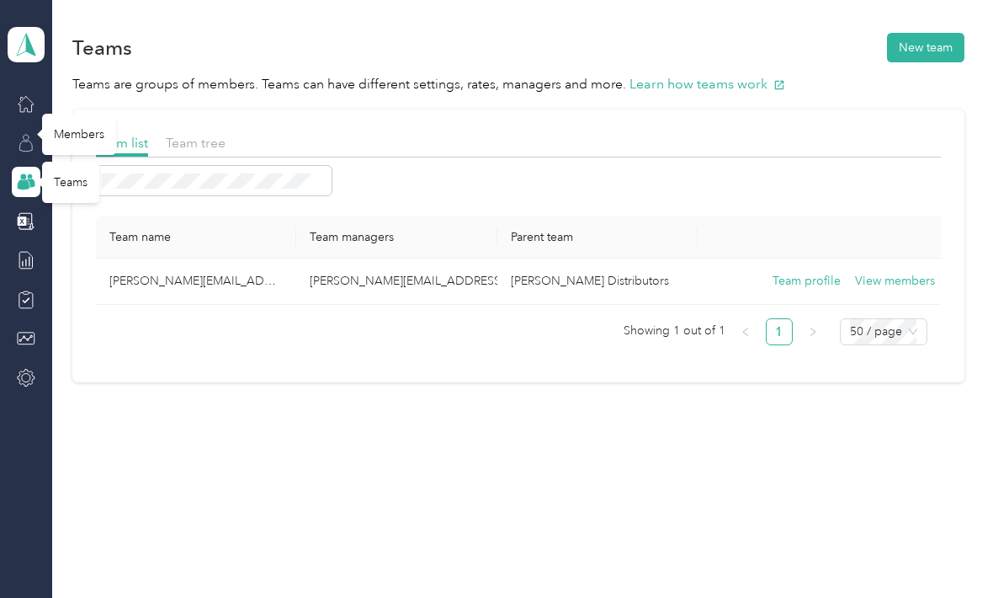
click at [22, 140] on icon at bounding box center [26, 143] width 19 height 19
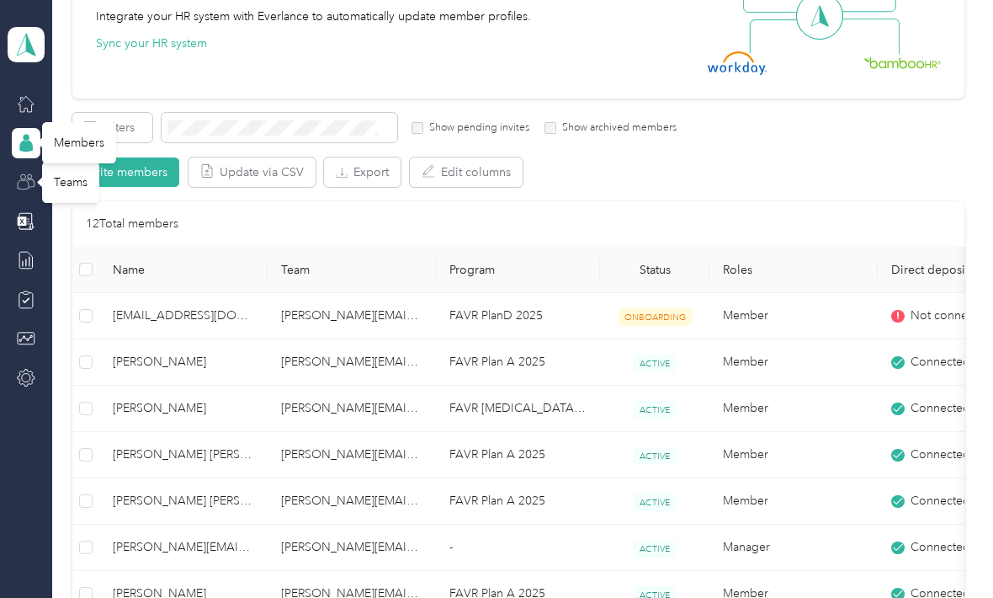
scroll to position [204, 0]
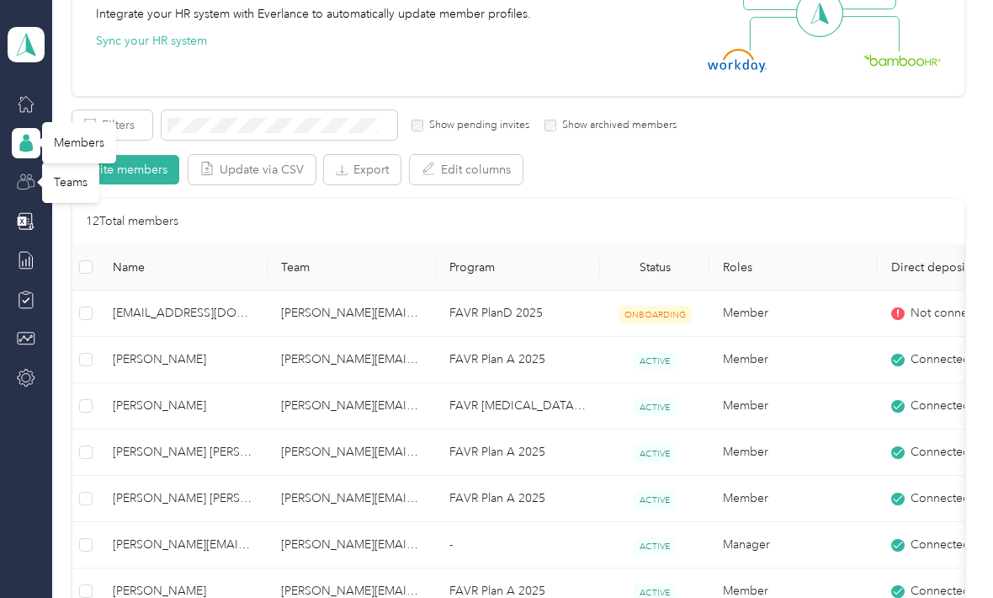
click at [161, 359] on span "[PERSON_NAME]" at bounding box center [183, 359] width 141 height 19
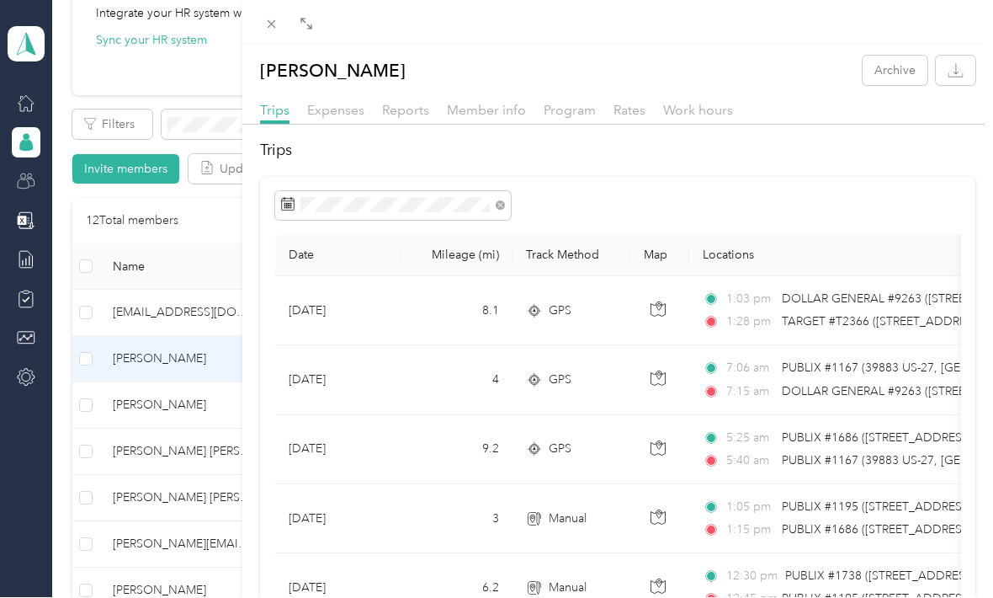
click at [403, 152] on h2 "Trips" at bounding box center [617, 151] width 715 height 23
click at [402, 107] on span "Reports" at bounding box center [405, 111] width 47 height 16
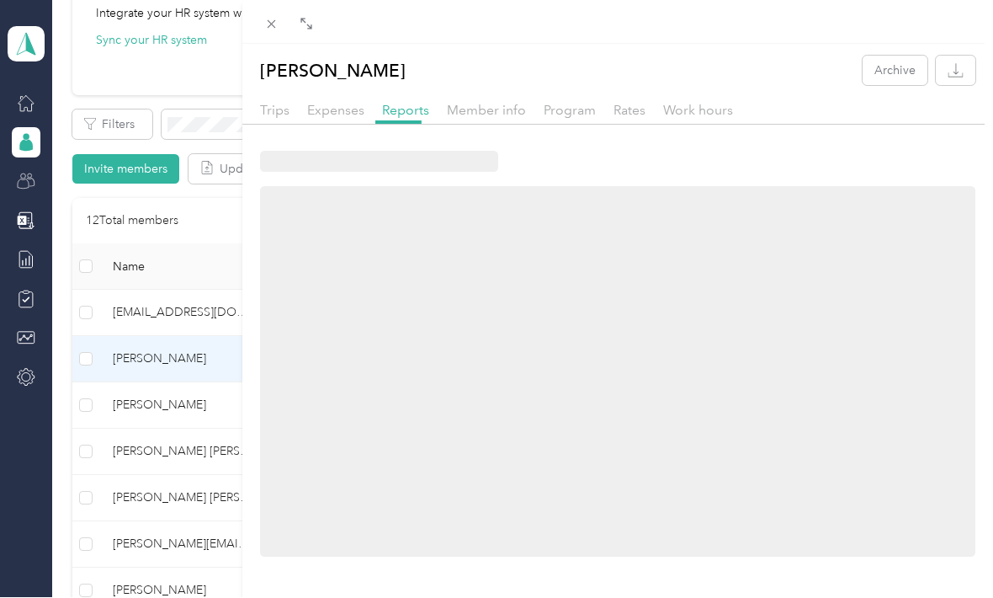
click at [396, 121] on div at bounding box center [398, 122] width 46 height 3
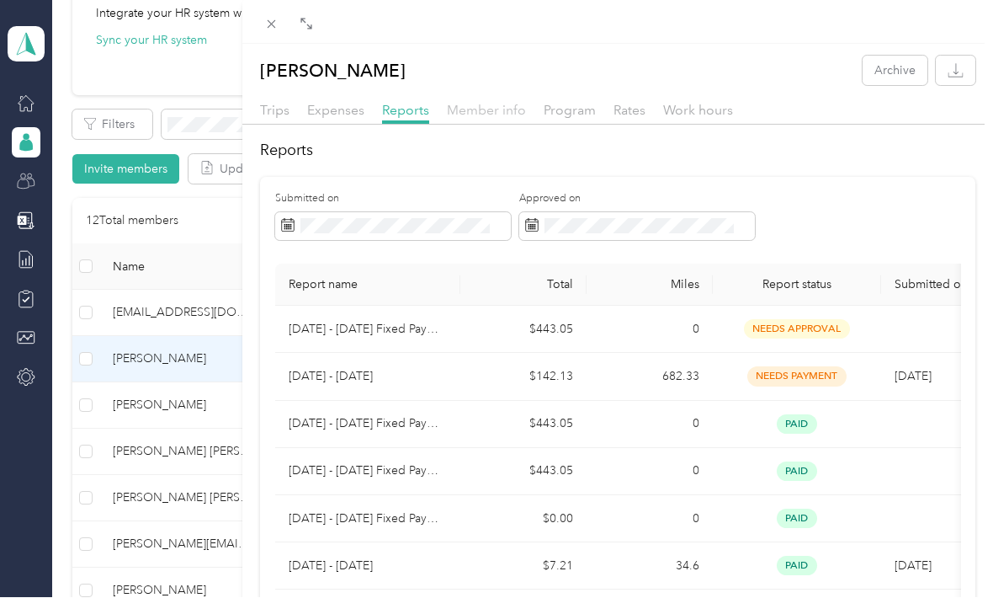
click at [490, 114] on span "Member info" at bounding box center [486, 111] width 79 height 16
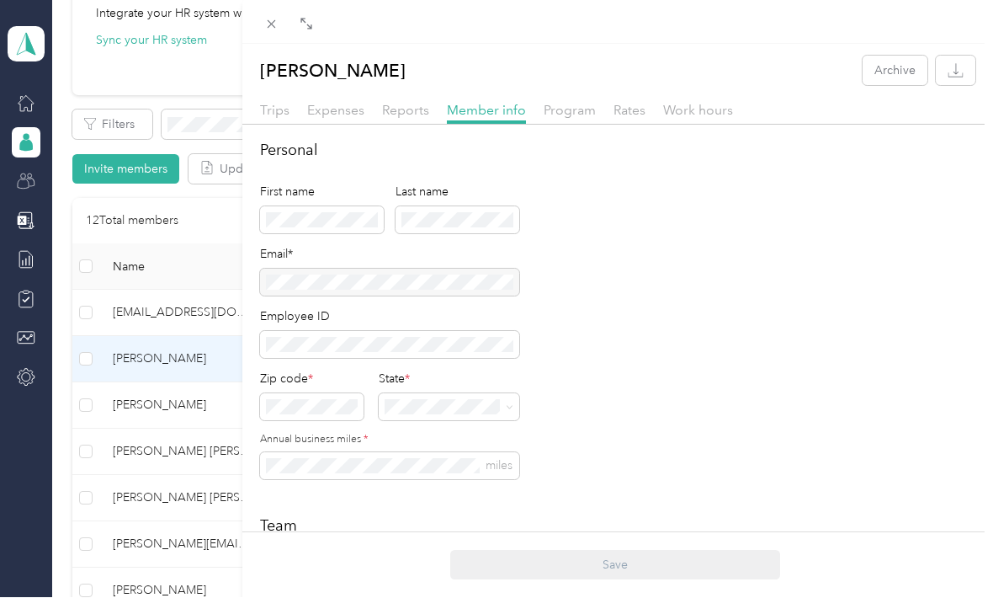
click at [695, 120] on div "Work hours" at bounding box center [698, 111] width 70 height 21
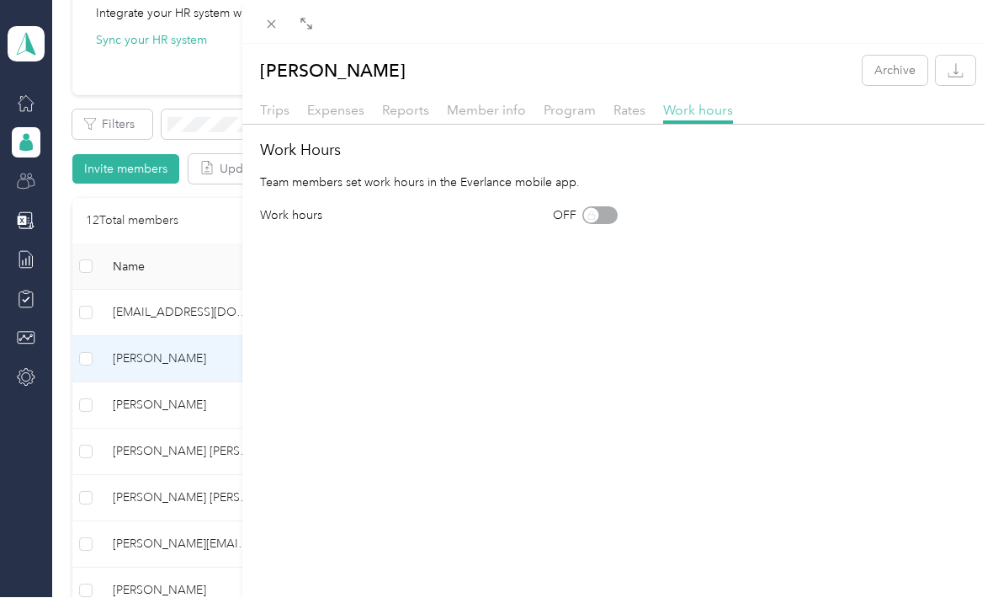
click at [704, 111] on span "Work hours" at bounding box center [698, 111] width 70 height 16
